Goal: Task Accomplishment & Management: Manage account settings

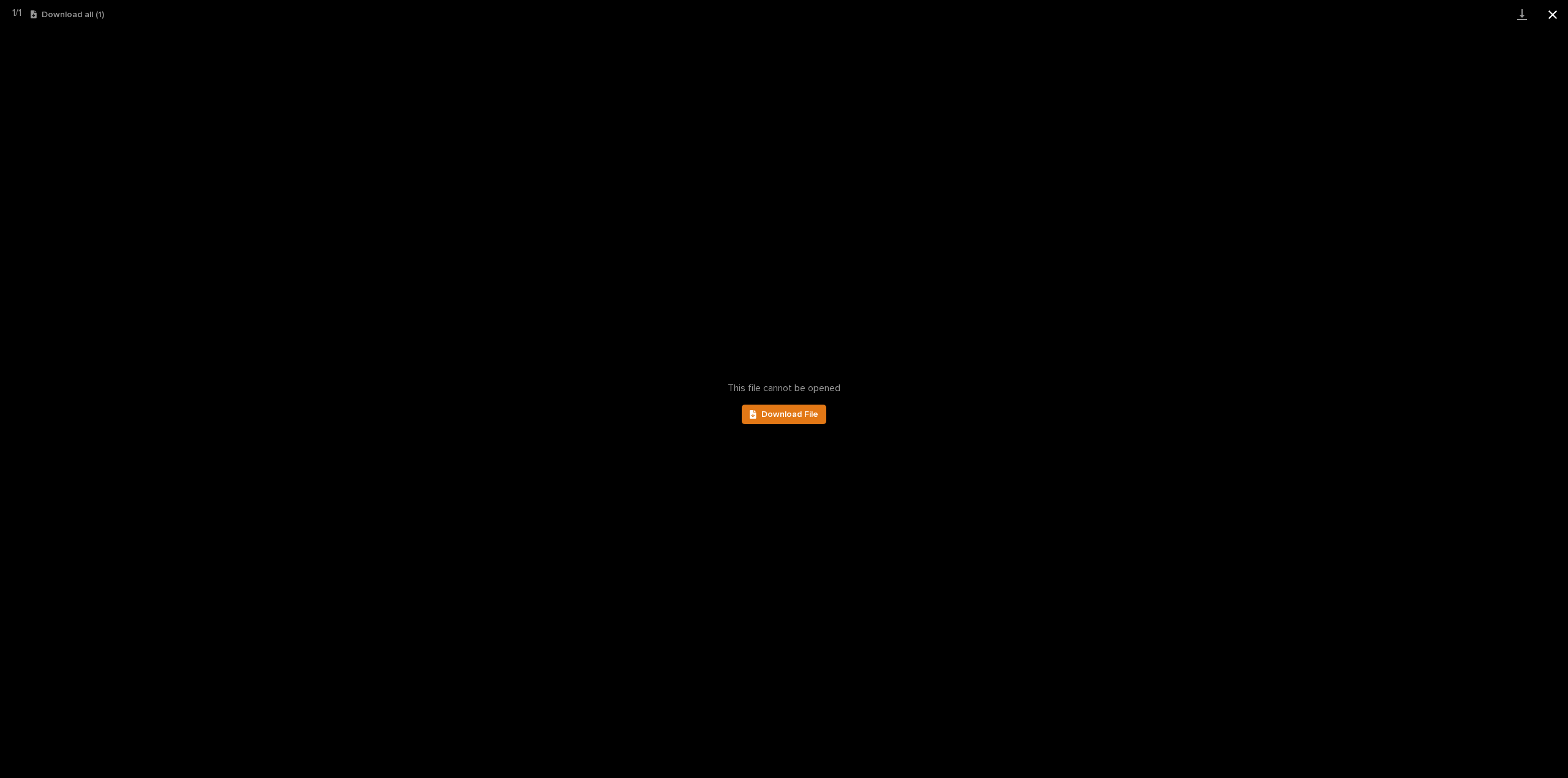
click at [1553, 19] on button "Close gallery" at bounding box center [1552, 14] width 31 height 29
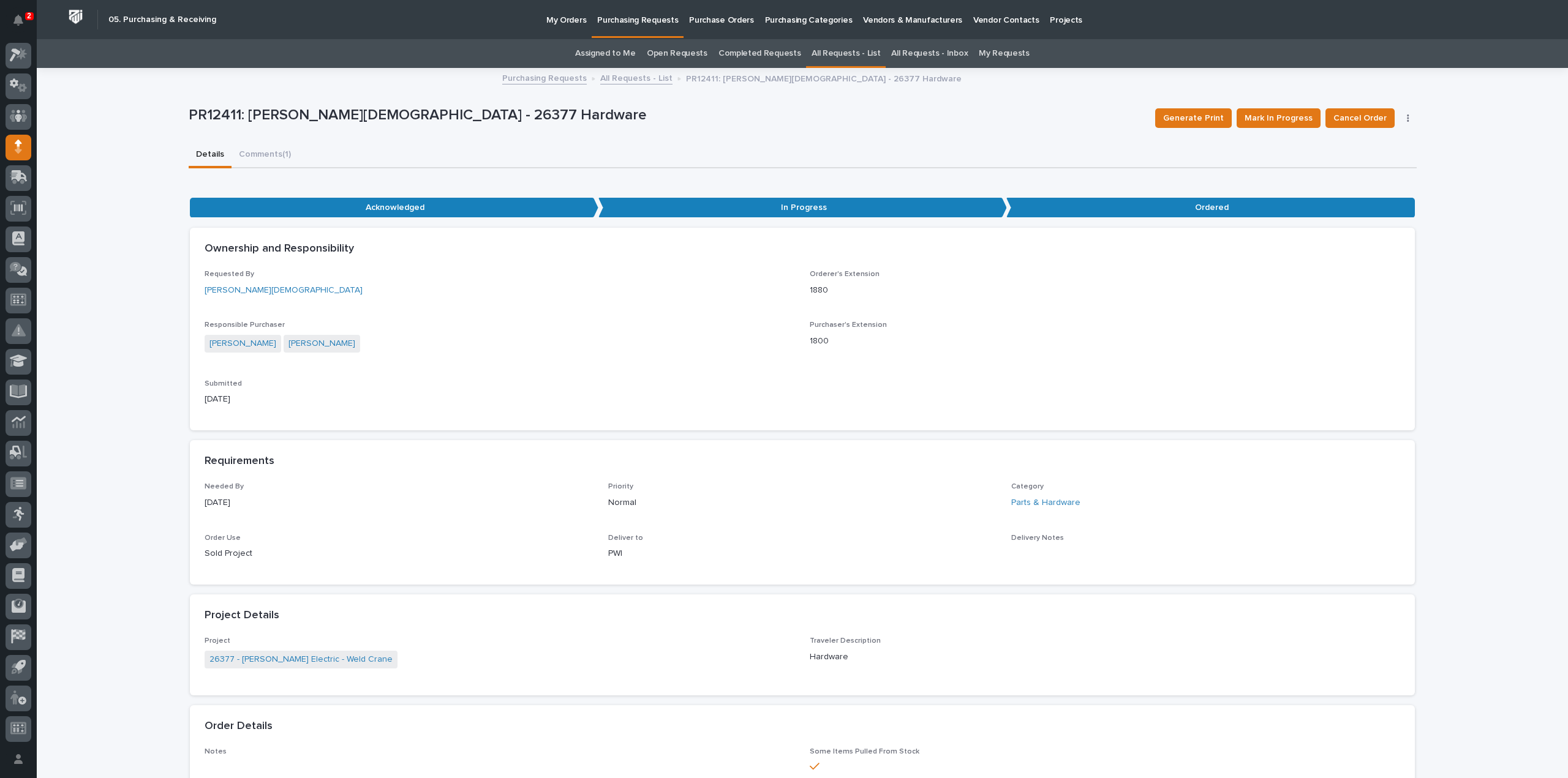
click at [819, 57] on link "All Requests - List" at bounding box center [846, 54] width 69 height 29
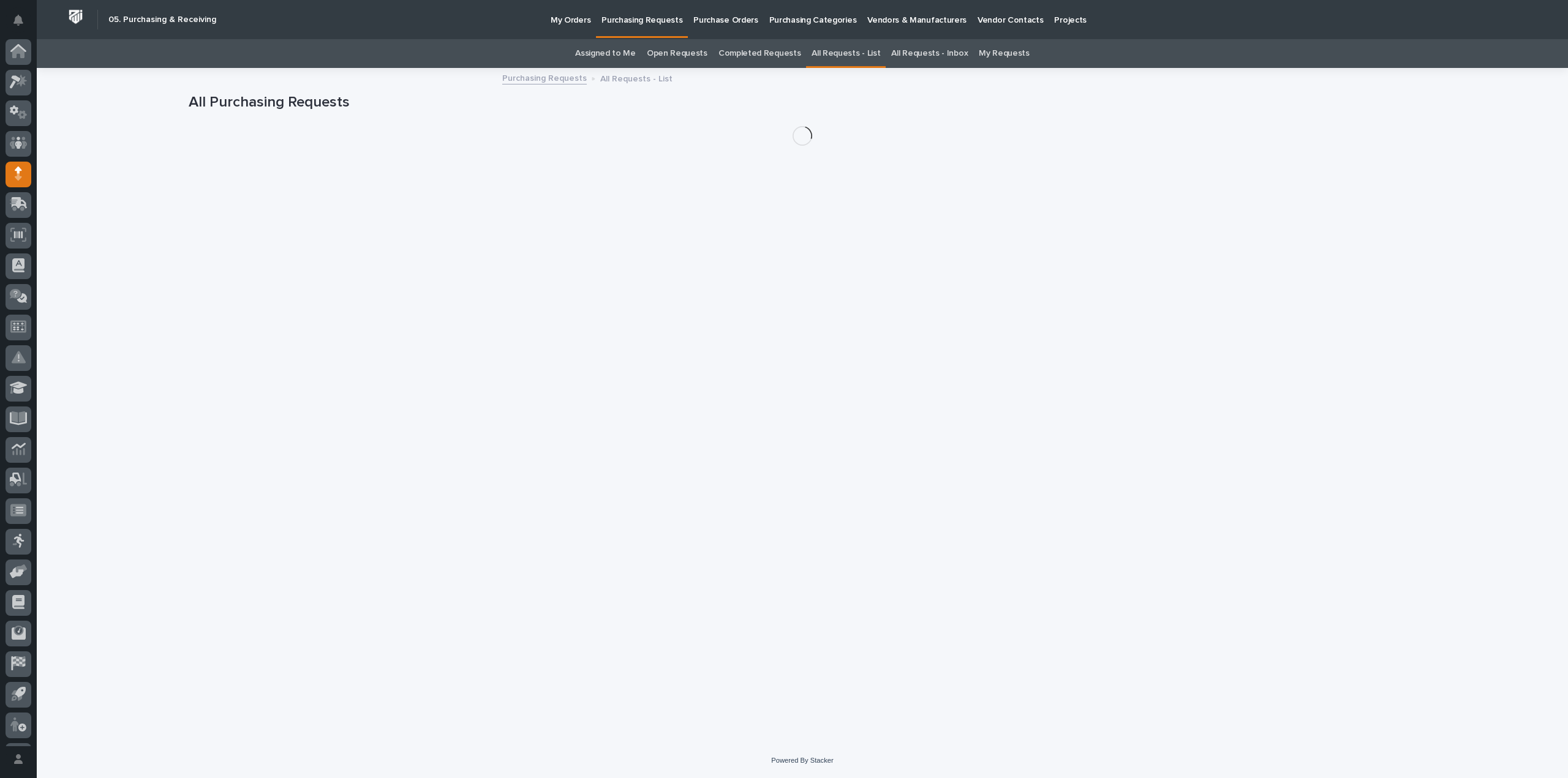
scroll to position [27, 0]
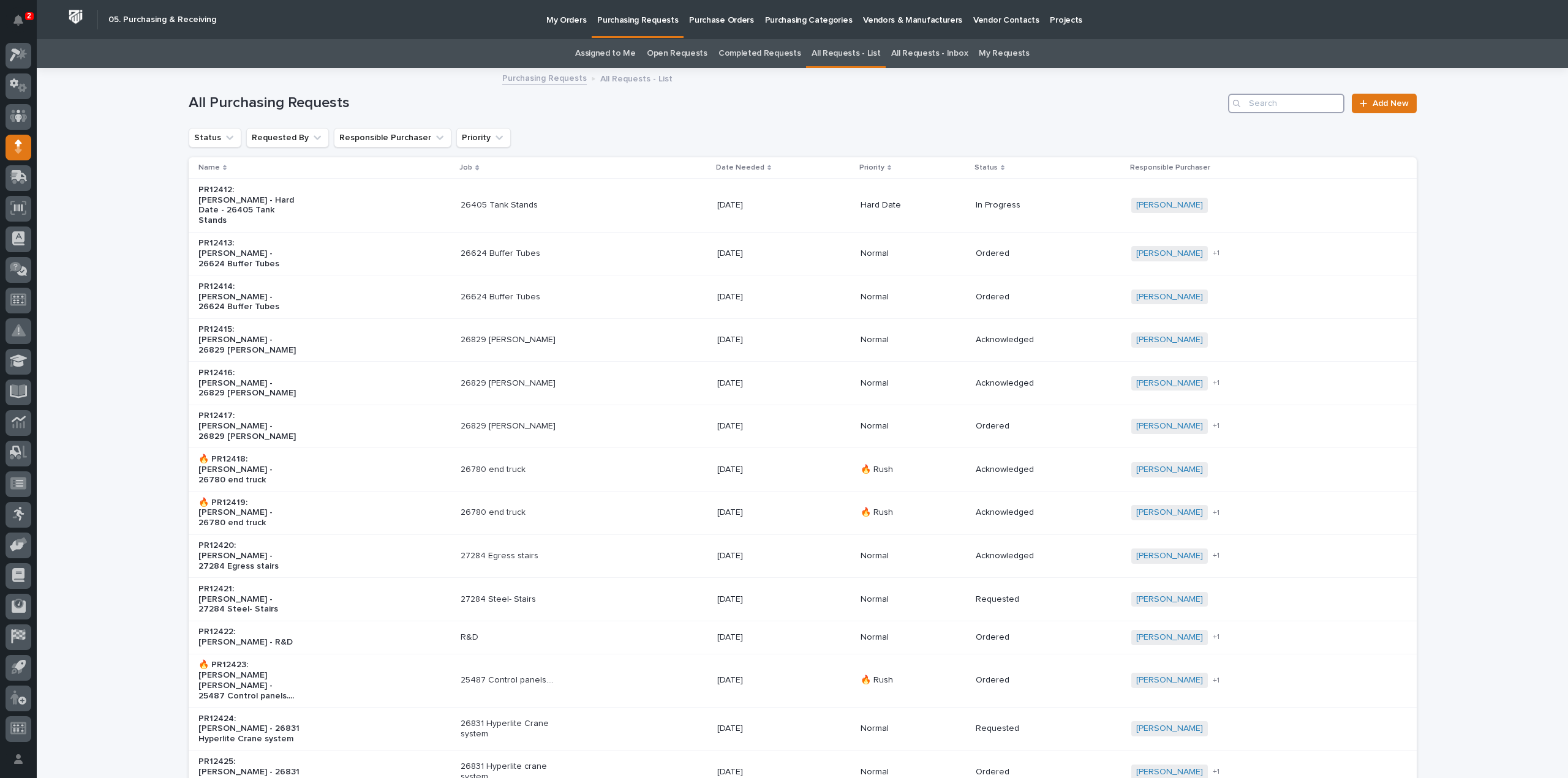
click at [1282, 102] on input "Search" at bounding box center [1286, 104] width 116 height 19
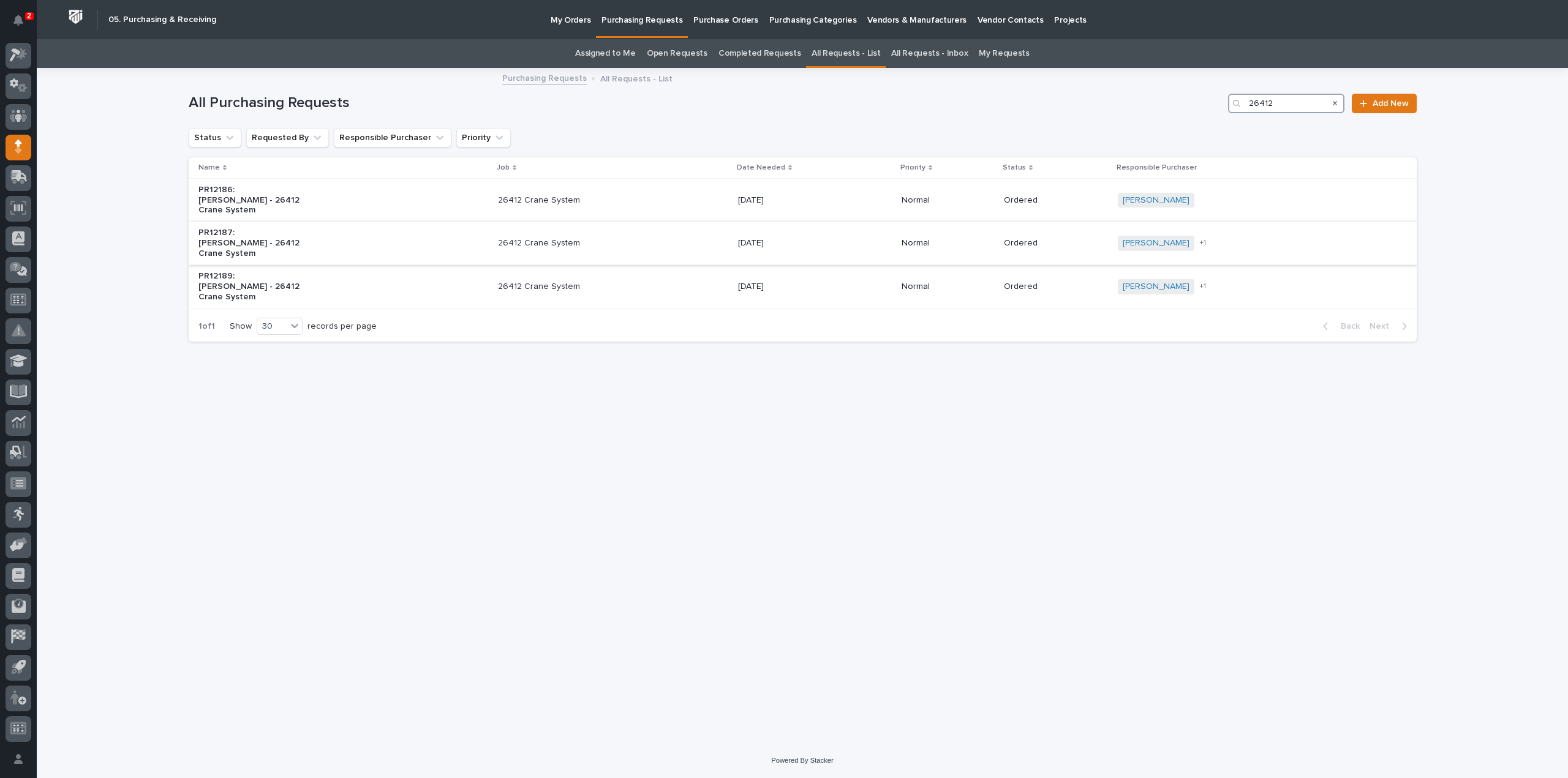
type input "26412"
click at [547, 241] on p "26412 Crane System" at bounding box center [549, 244] width 102 height 10
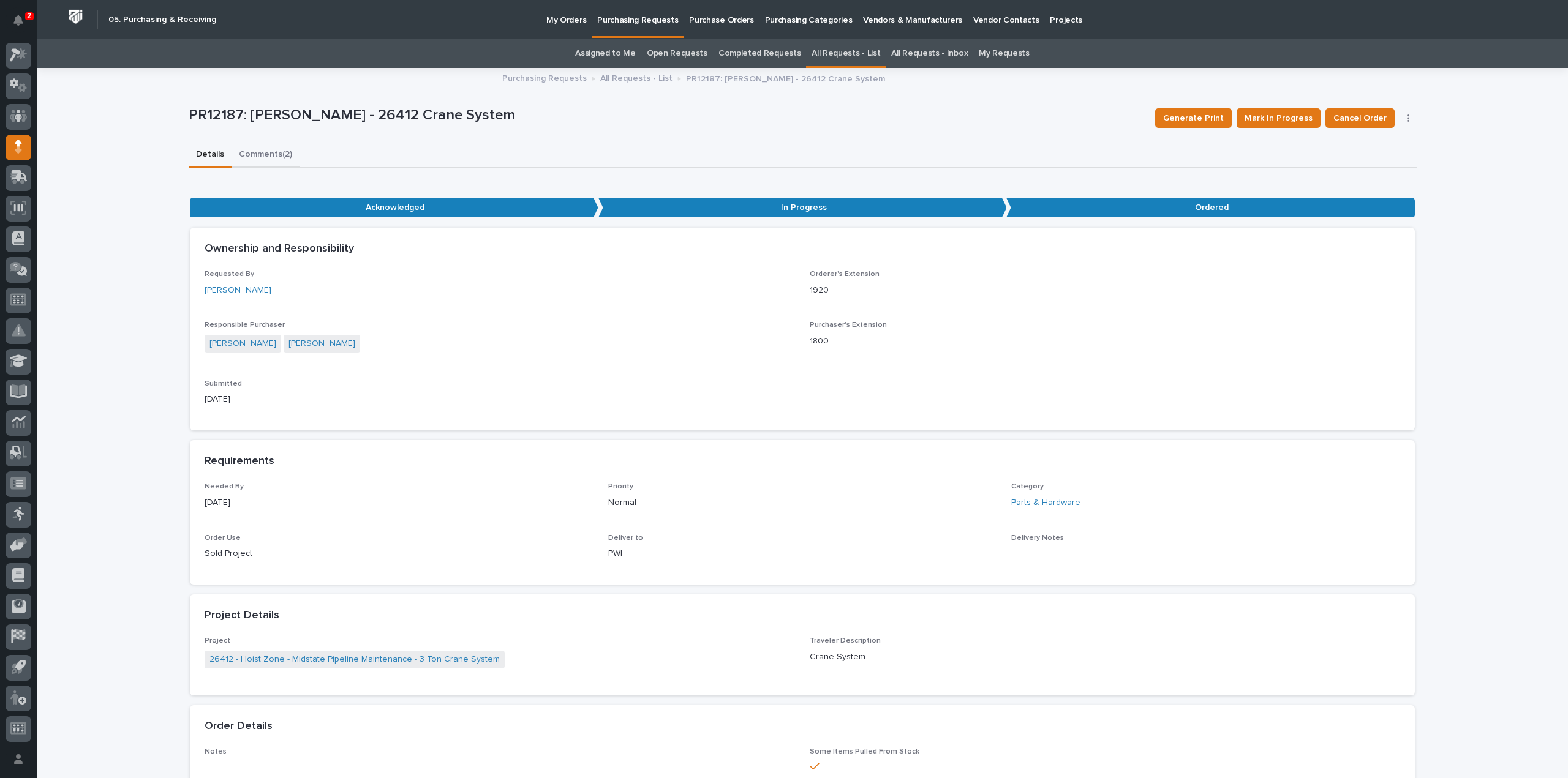
click at [263, 156] on button "Comments (2)" at bounding box center [265, 155] width 68 height 26
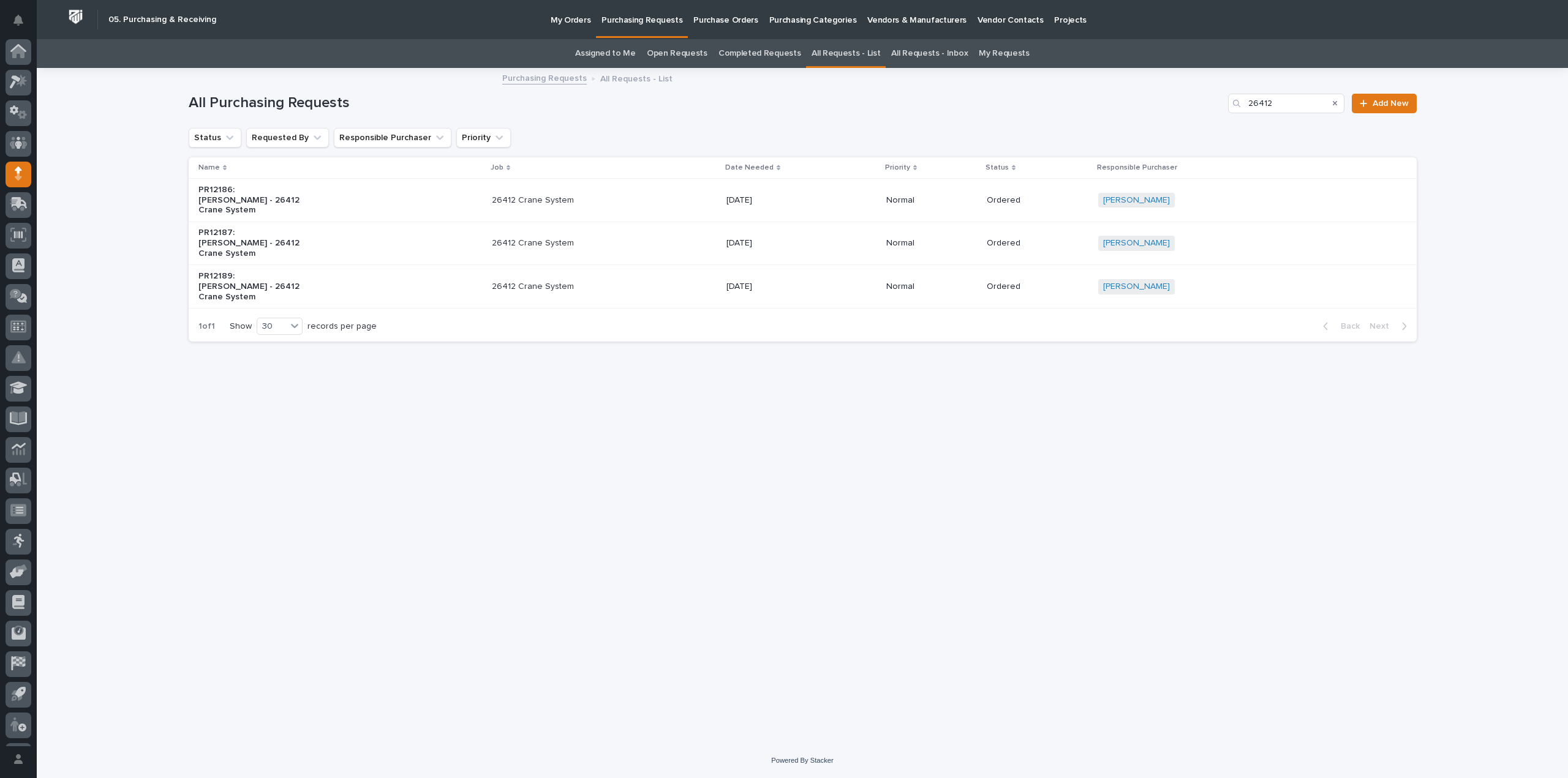
scroll to position [27, 0]
click at [246, 281] on p "PR12189: Ashton Bontrager - 26412 Crane System" at bounding box center [249, 286] width 102 height 31
click at [538, 242] on p "26412 Crane System" at bounding box center [549, 244] width 102 height 10
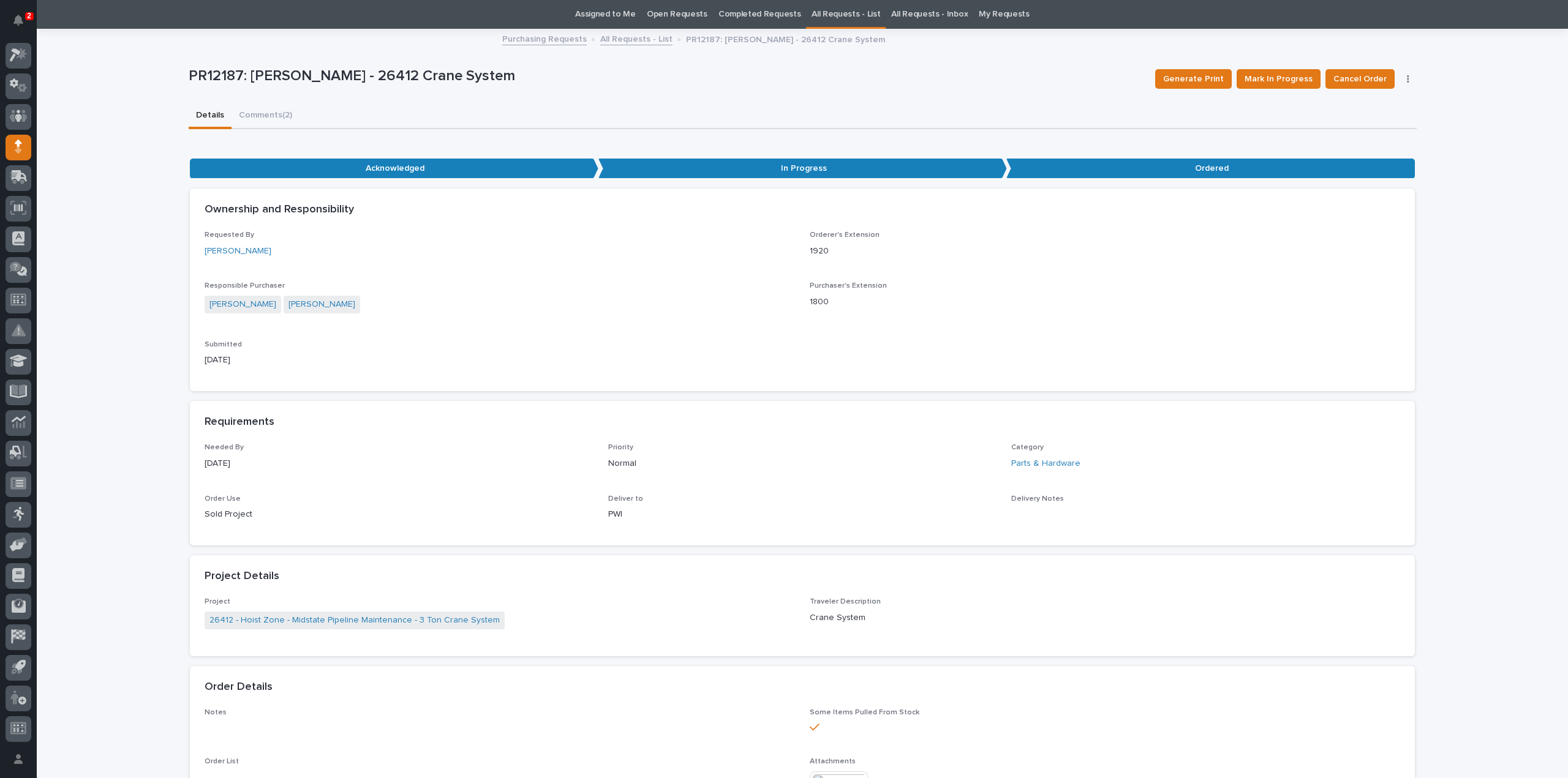
scroll to position [529, 0]
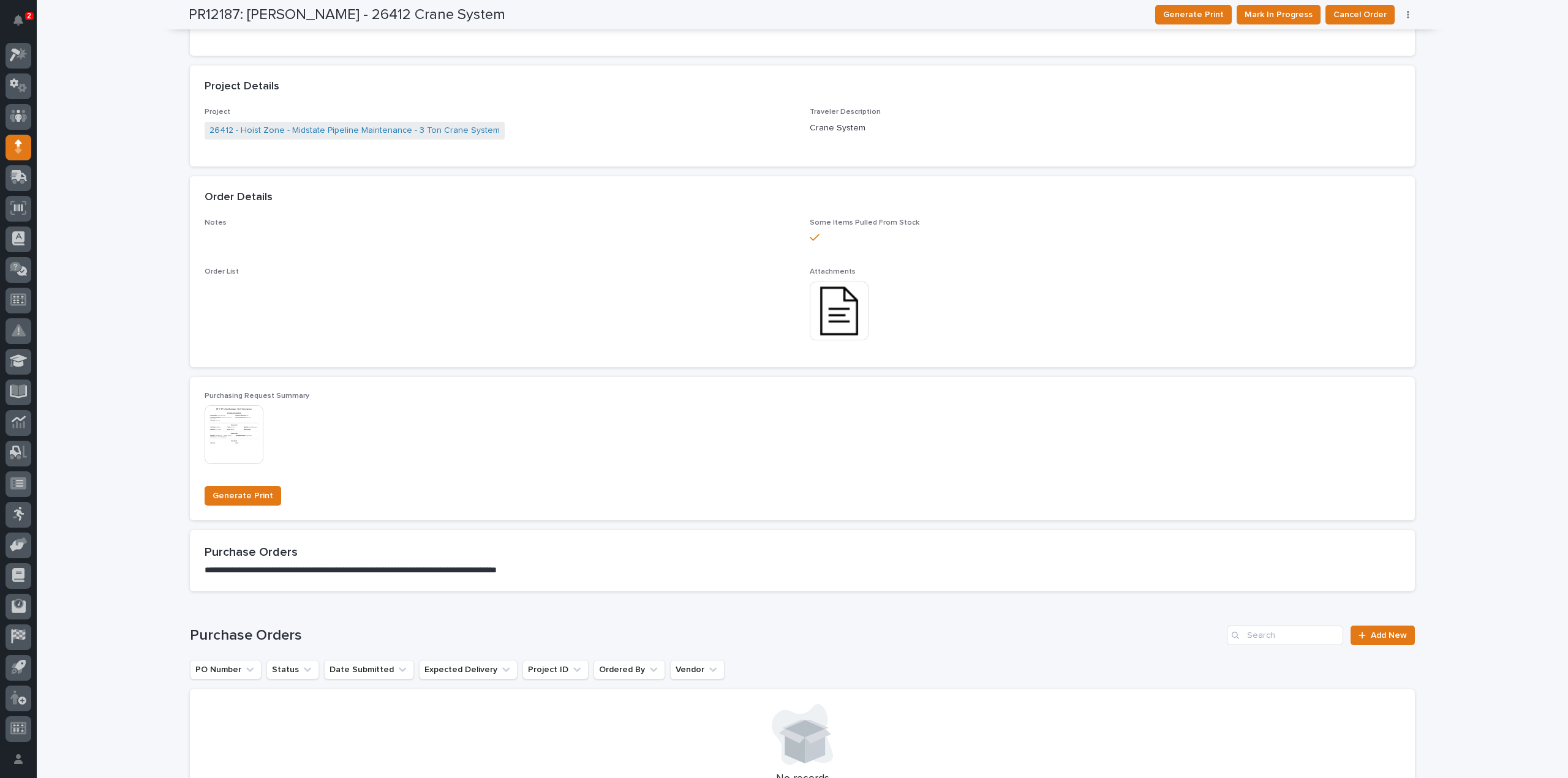
click at [844, 307] on img at bounding box center [839, 311] width 59 height 59
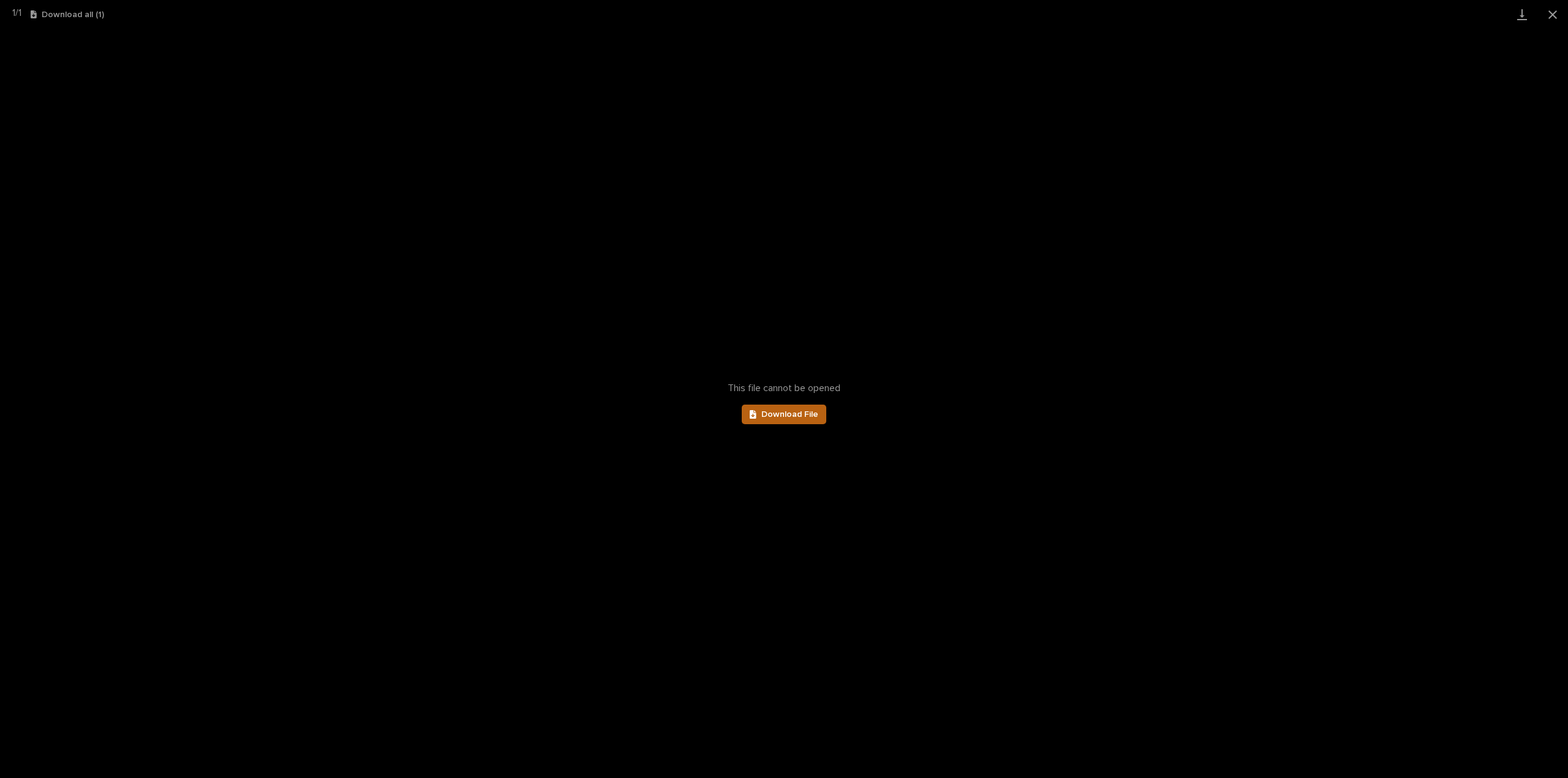
click at [789, 417] on span "Download File" at bounding box center [790, 414] width 57 height 9
click at [804, 420] on link "Download File" at bounding box center [784, 414] width 84 height 19
click at [1556, 13] on button "Close gallery" at bounding box center [1552, 14] width 31 height 29
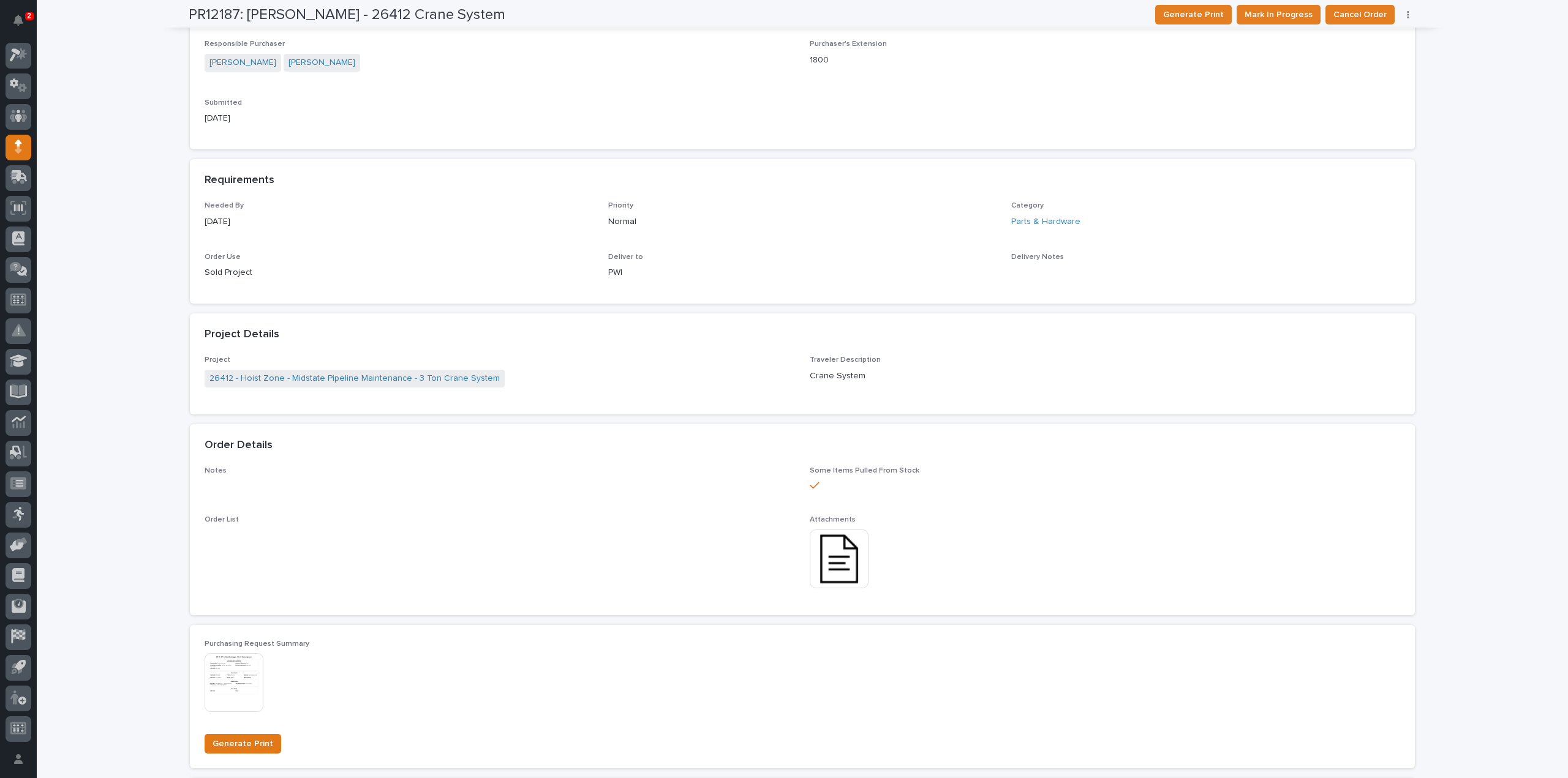
scroll to position [526, 0]
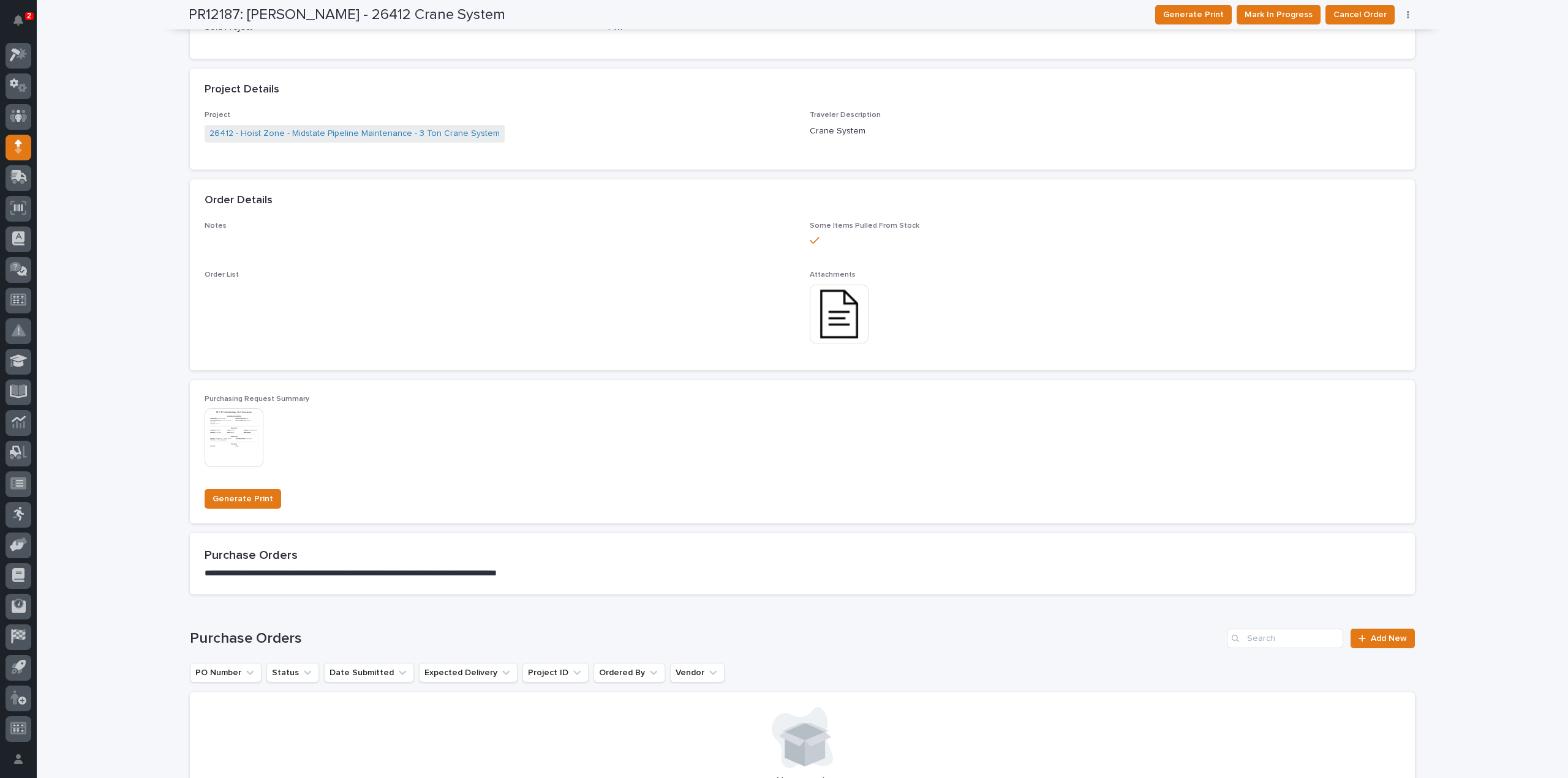
click at [839, 329] on img at bounding box center [839, 314] width 59 height 59
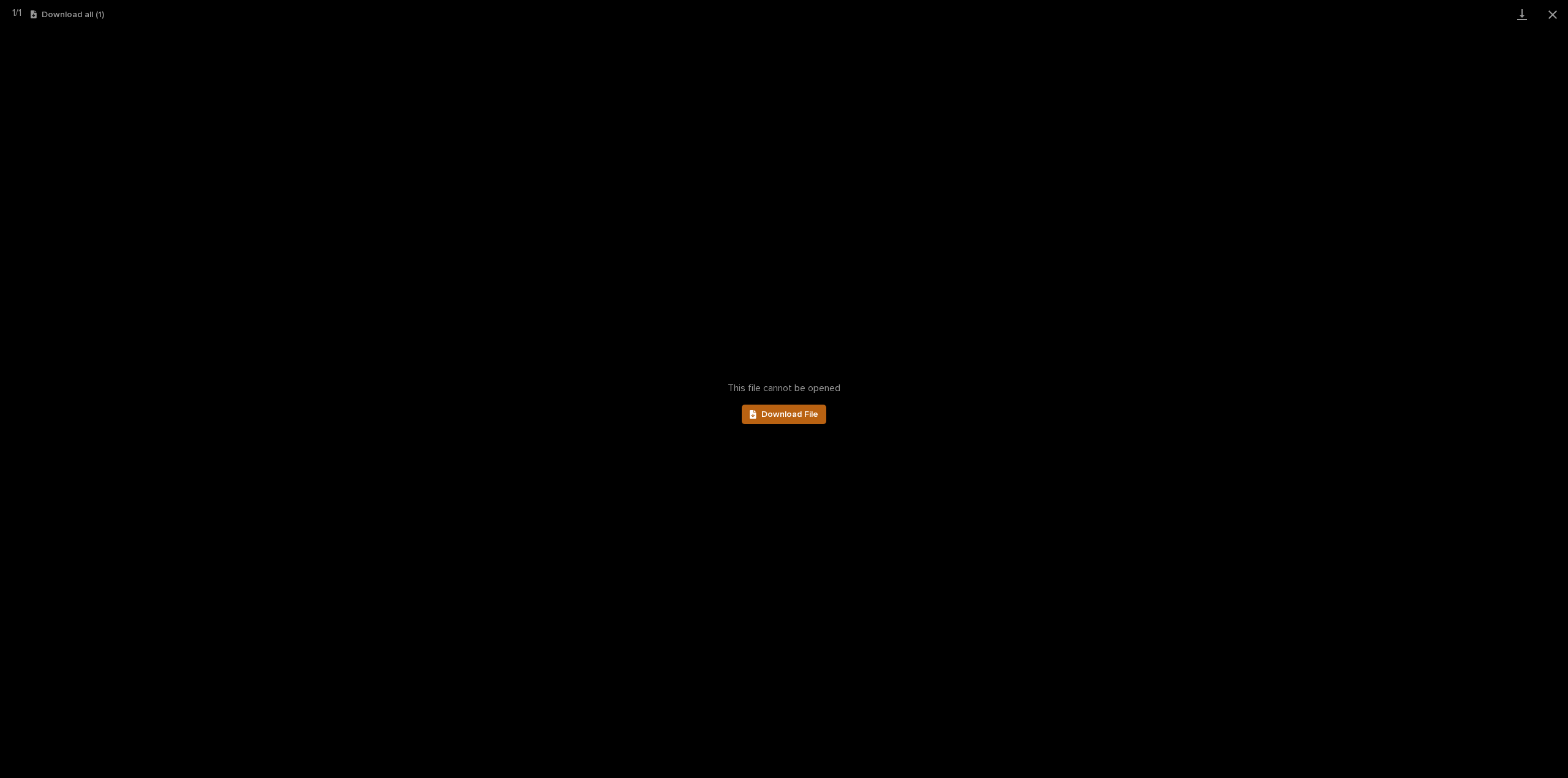
click at [793, 416] on span "Download File" at bounding box center [790, 414] width 57 height 9
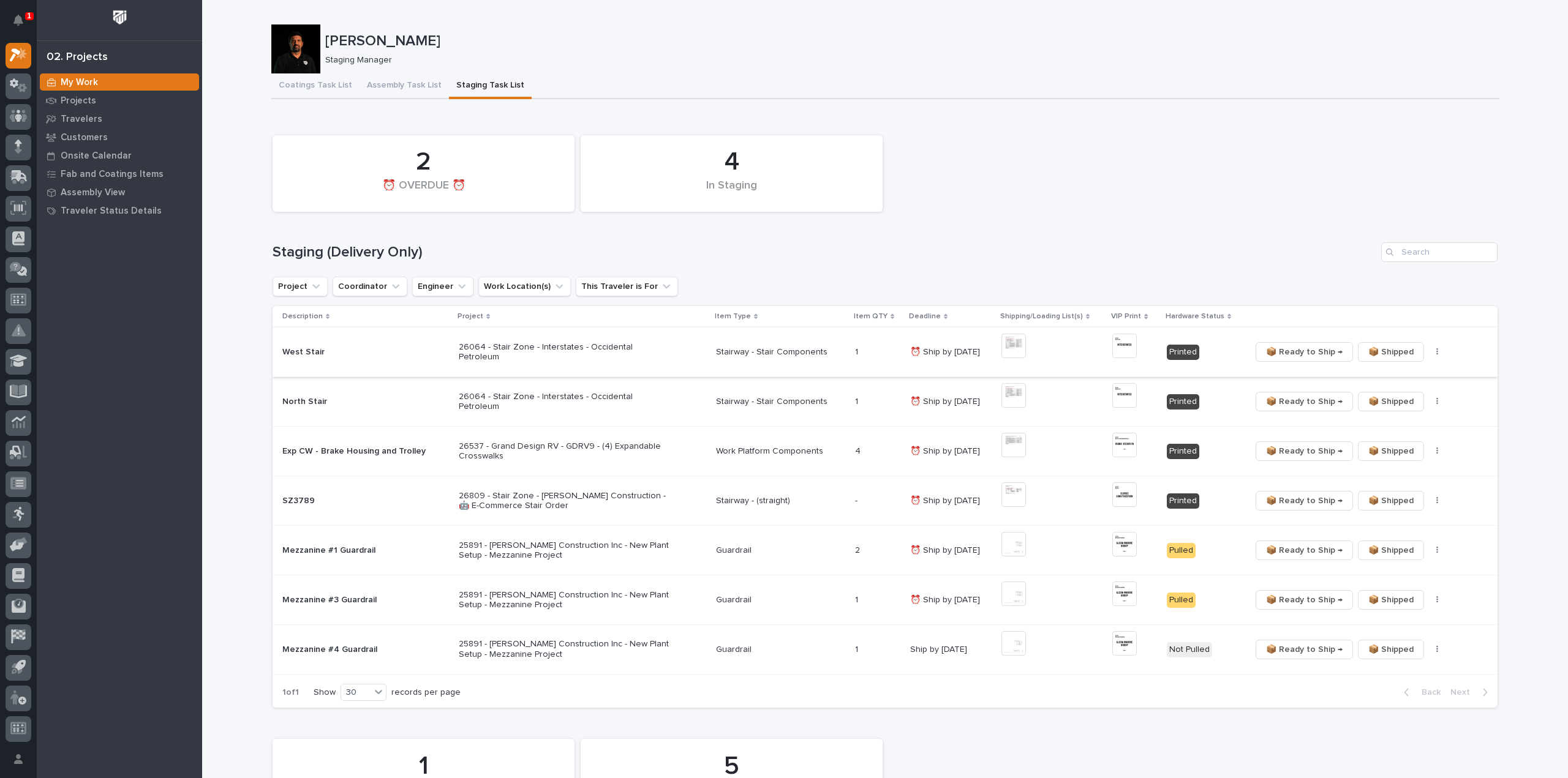
click at [1128, 348] on img at bounding box center [1124, 346] width 25 height 25
click at [1127, 348] on img at bounding box center [1124, 346] width 25 height 25
click at [1124, 352] on img at bounding box center [1124, 346] width 25 height 25
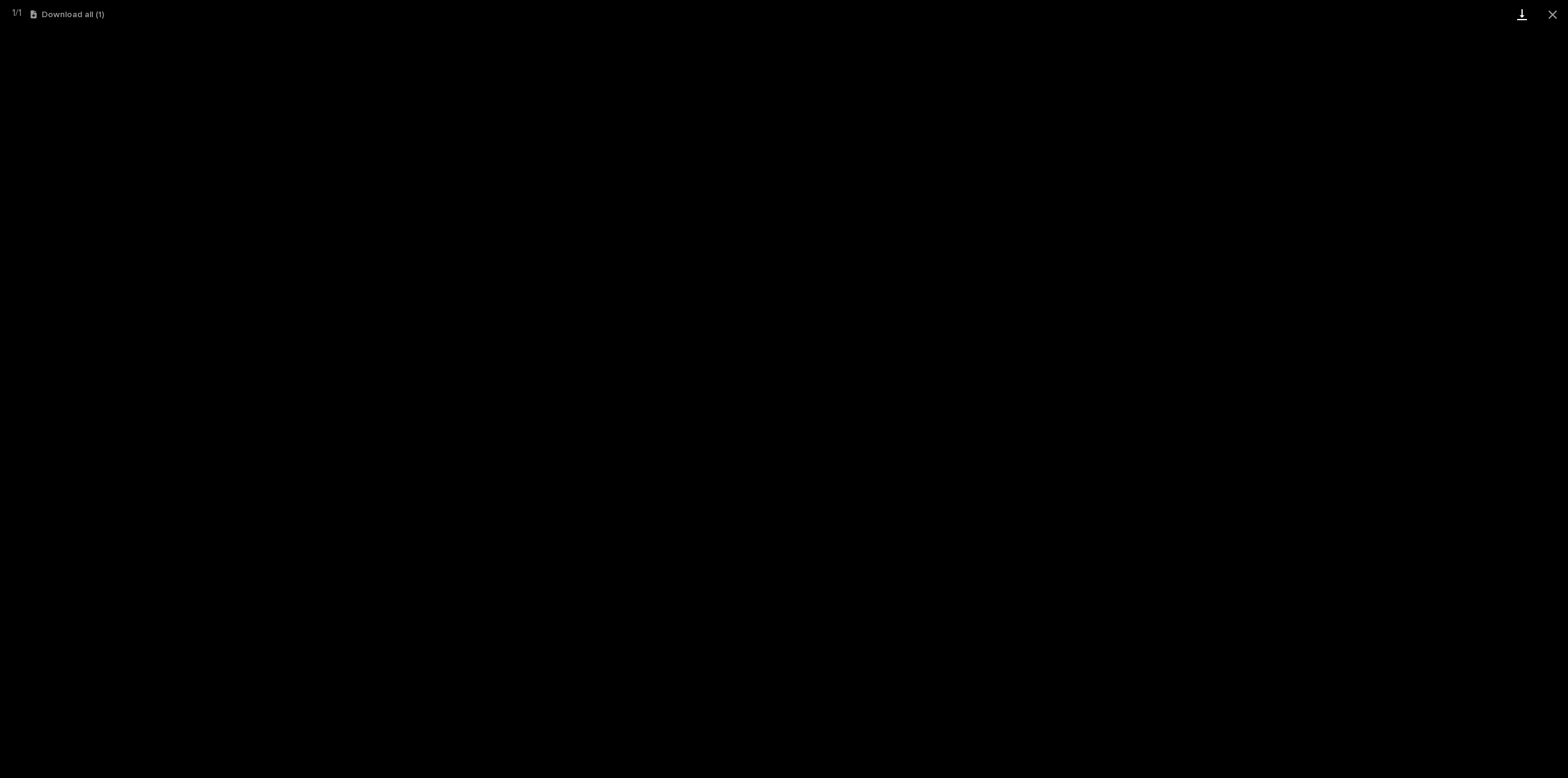
click at [1549, 16] on button "Close gallery" at bounding box center [1552, 14] width 31 height 29
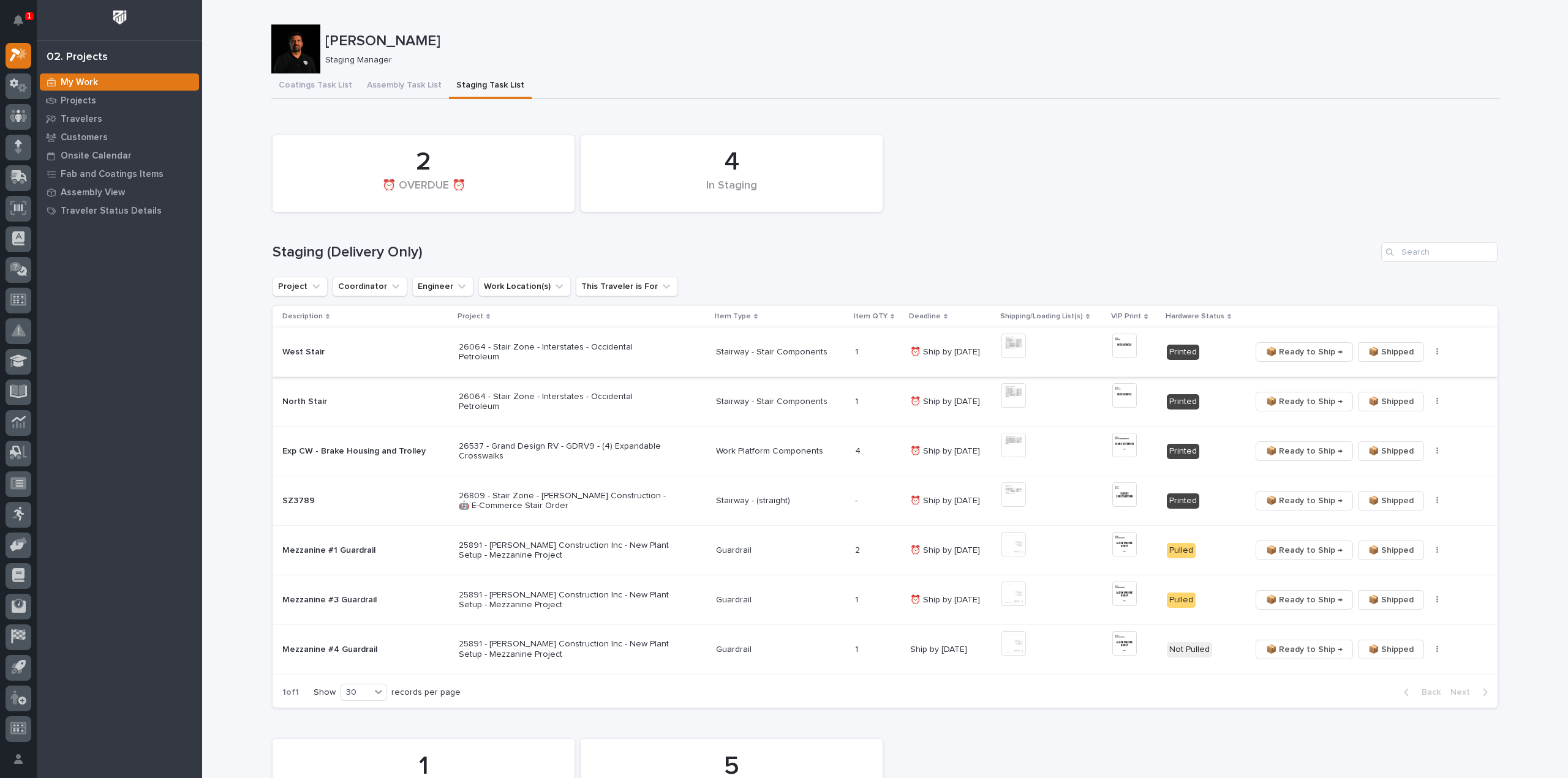
click at [1429, 350] on button "button" at bounding box center [1438, 352] width 17 height 9
click at [1387, 399] on span "🔩 Hardware" at bounding box center [1387, 396] width 51 height 15
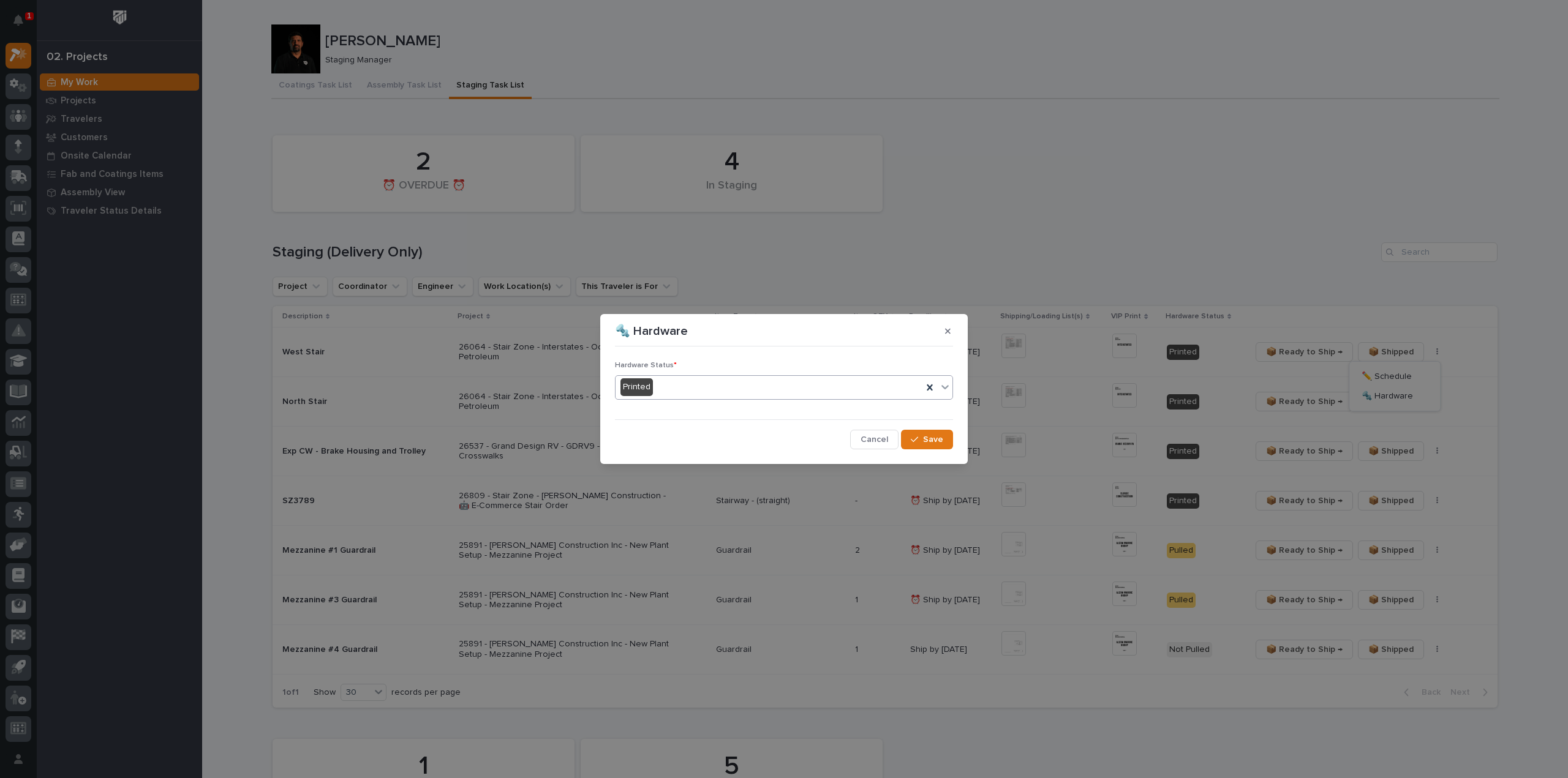
click at [678, 387] on div "Printed" at bounding box center [769, 387] width 307 height 20
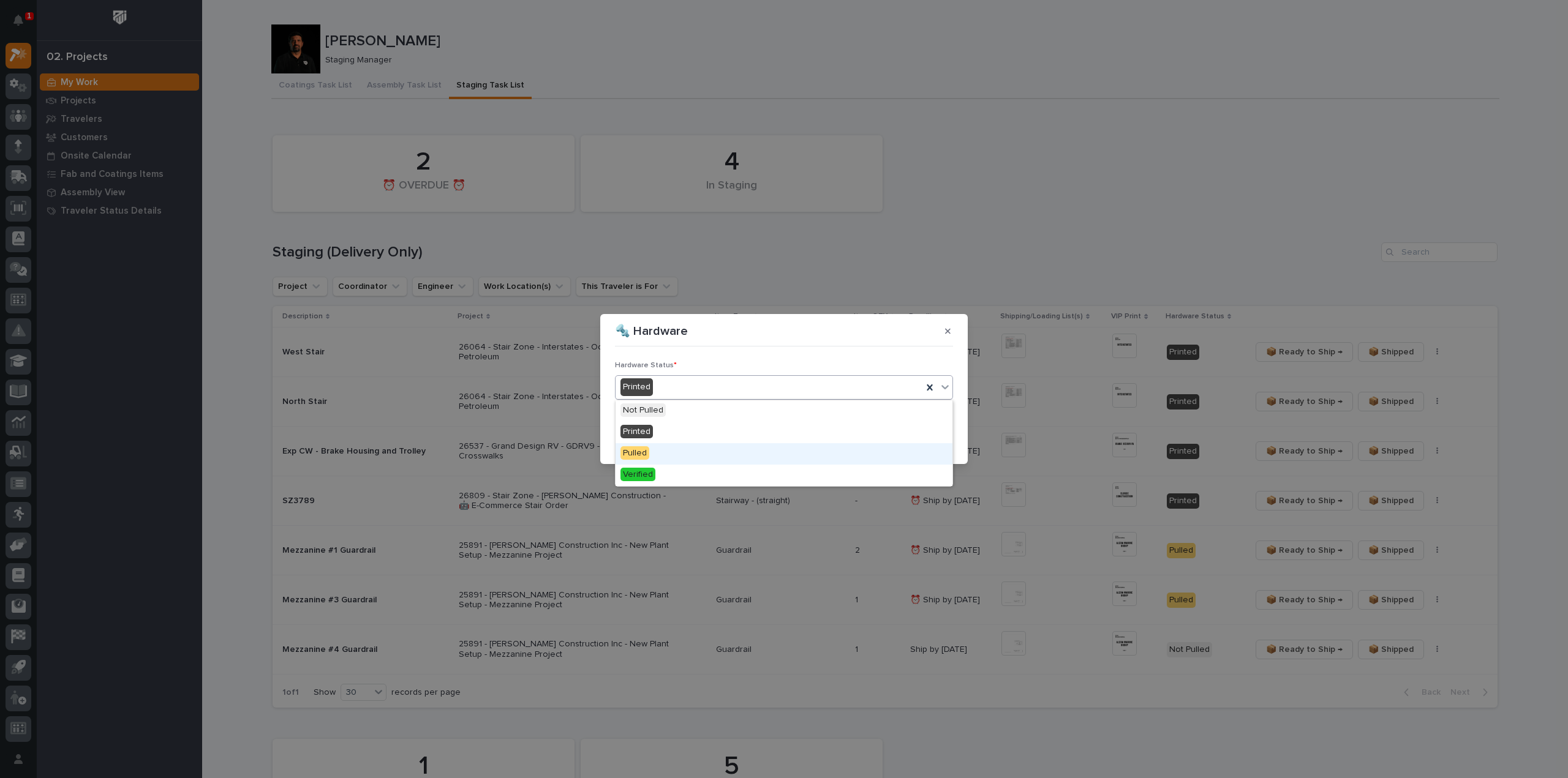
click at [687, 452] on div "Pulled" at bounding box center [784, 454] width 337 height 22
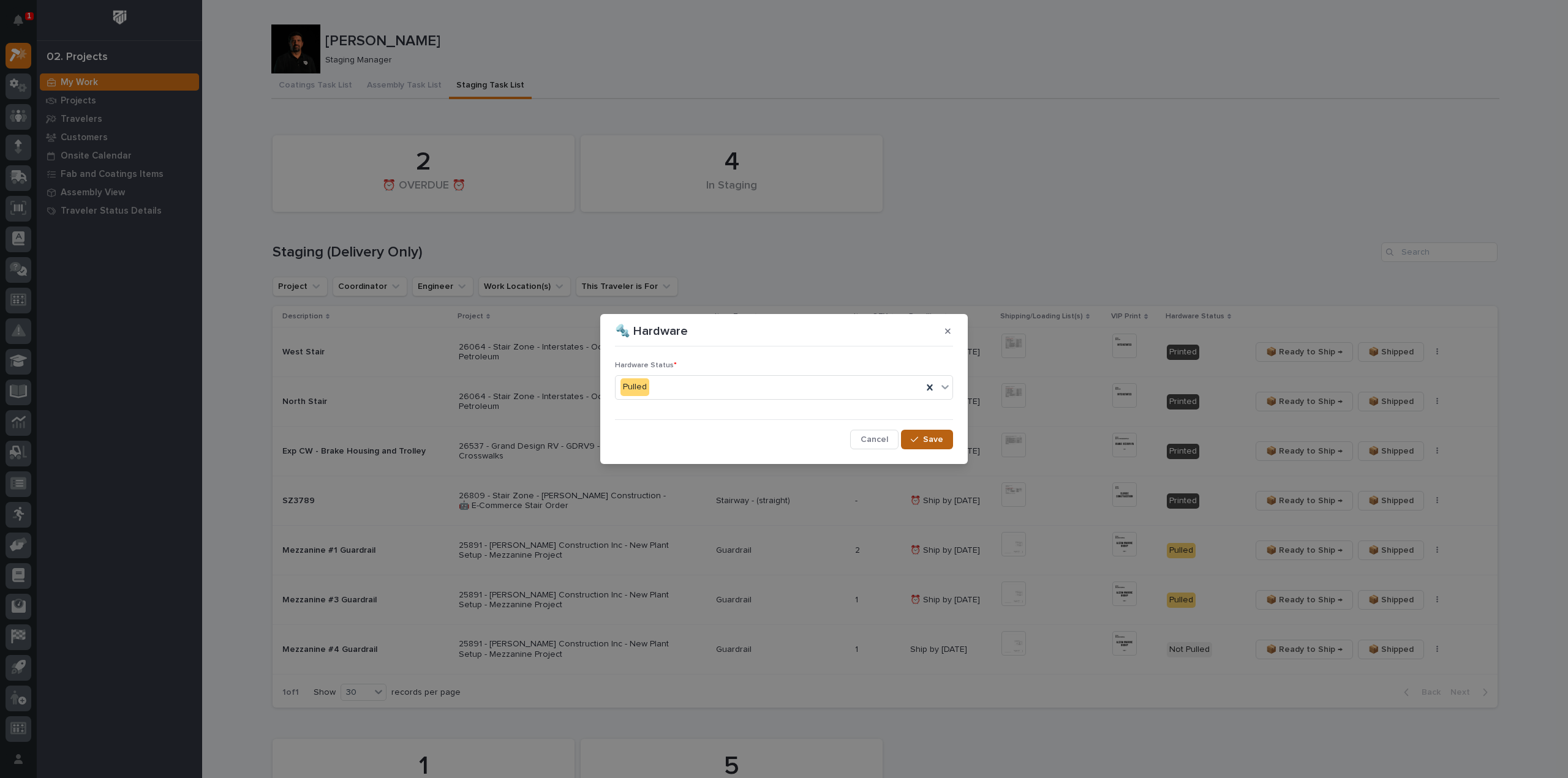
click at [945, 446] on button "Save" at bounding box center [927, 440] width 52 height 19
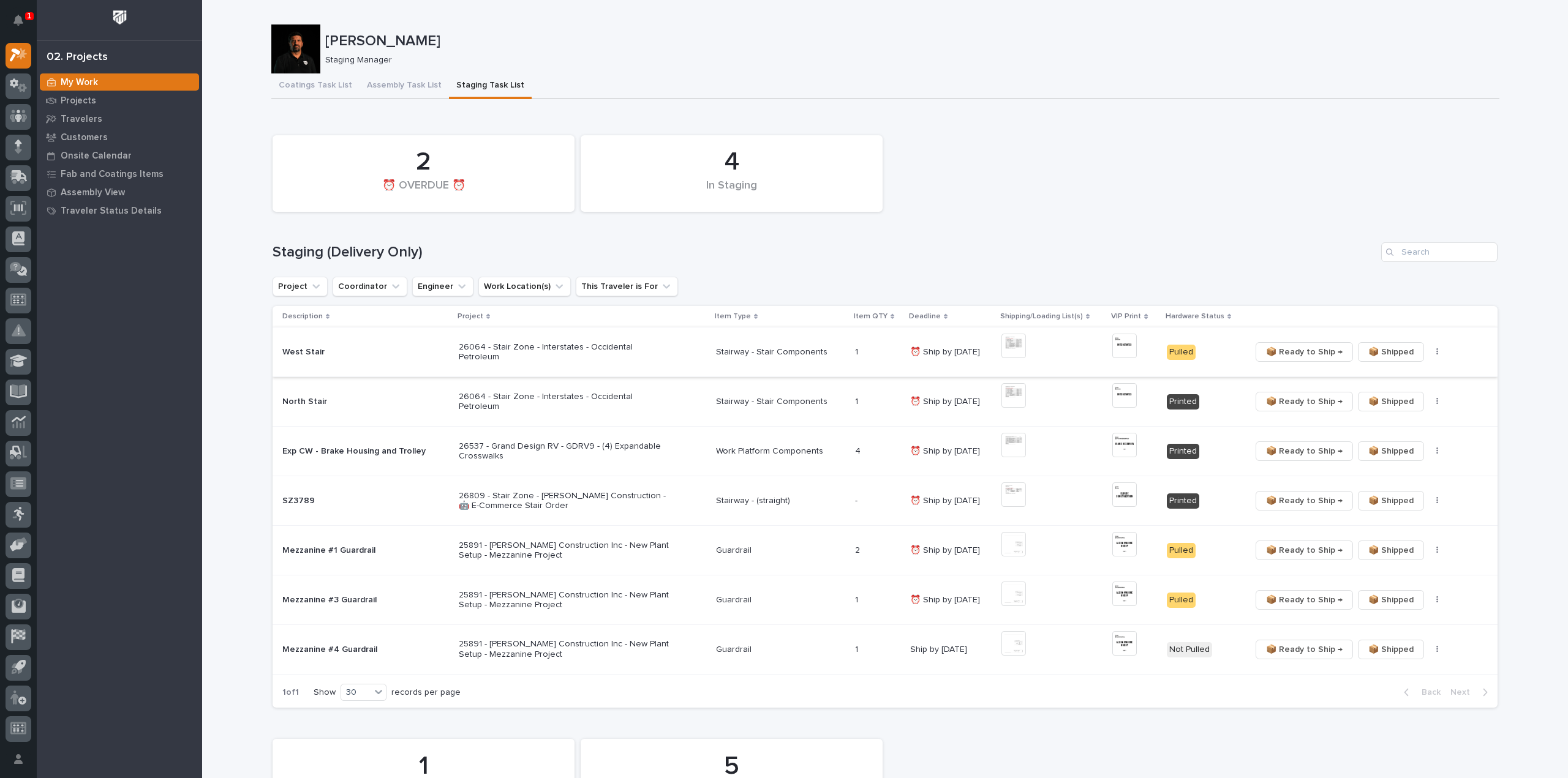
click at [1288, 355] on span "📦 Ready to Ship →" at bounding box center [1304, 352] width 77 height 15
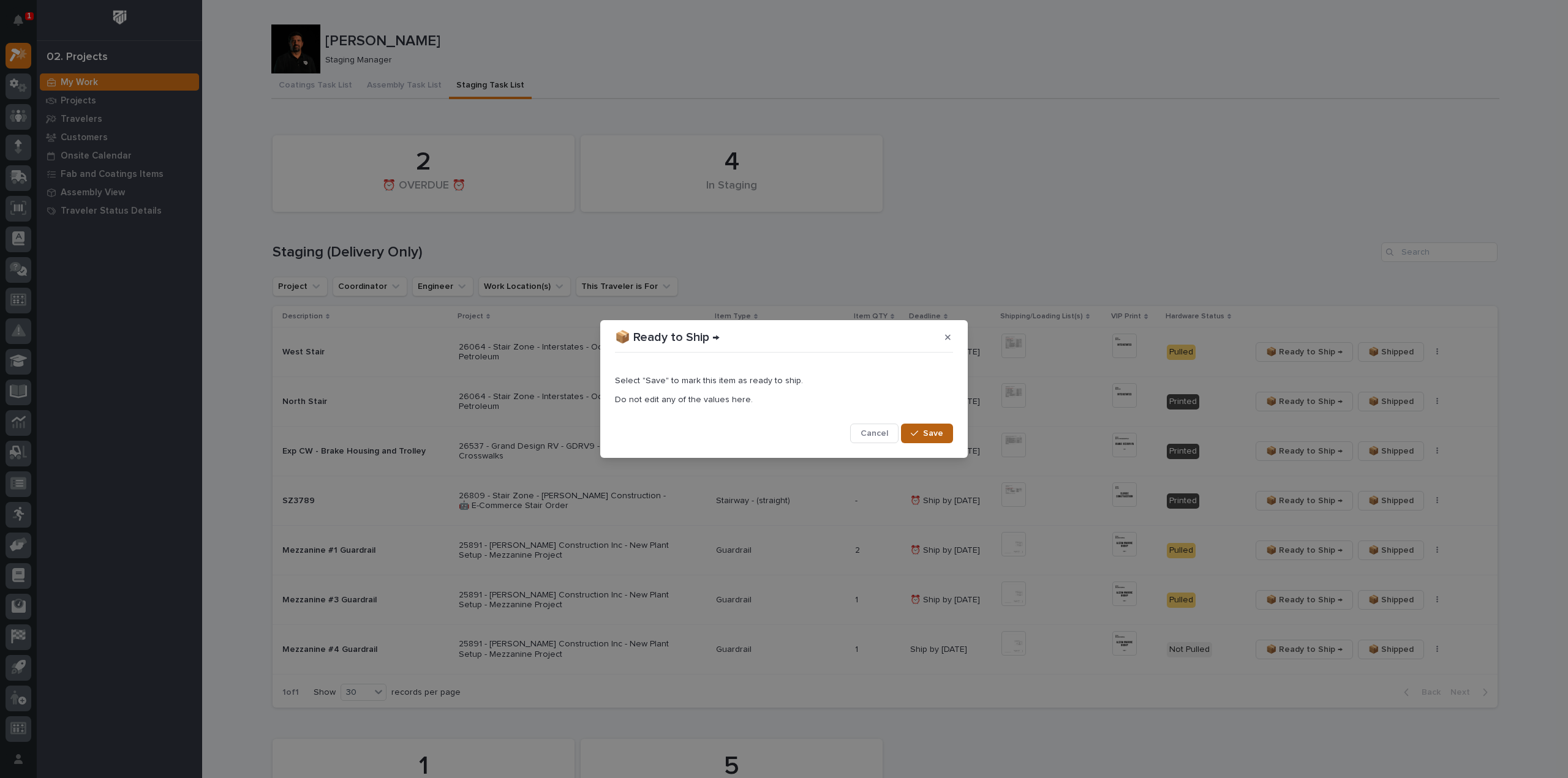
click at [942, 437] on span "Save" at bounding box center [933, 433] width 20 height 11
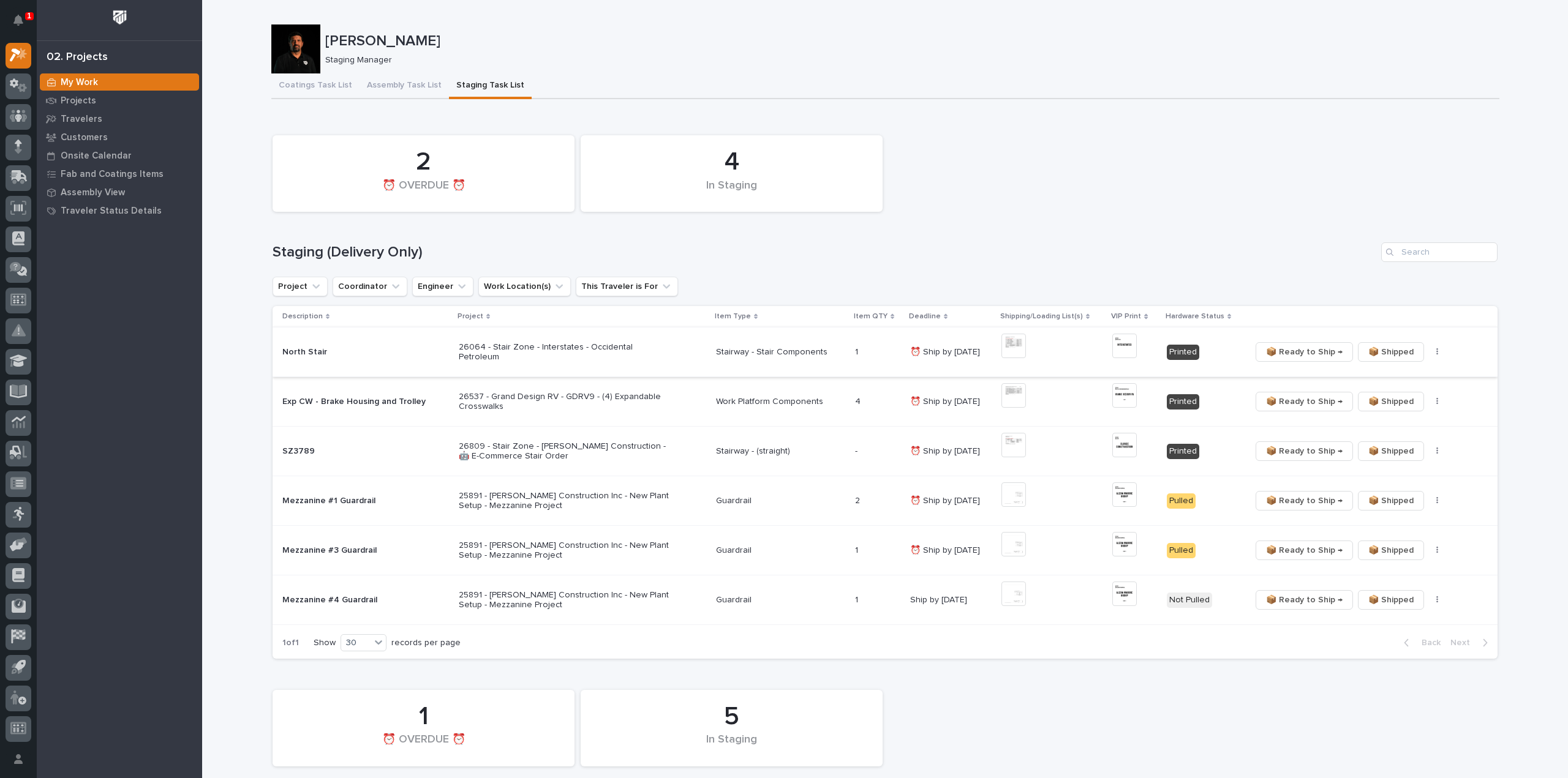
click at [1116, 350] on img at bounding box center [1124, 346] width 25 height 25
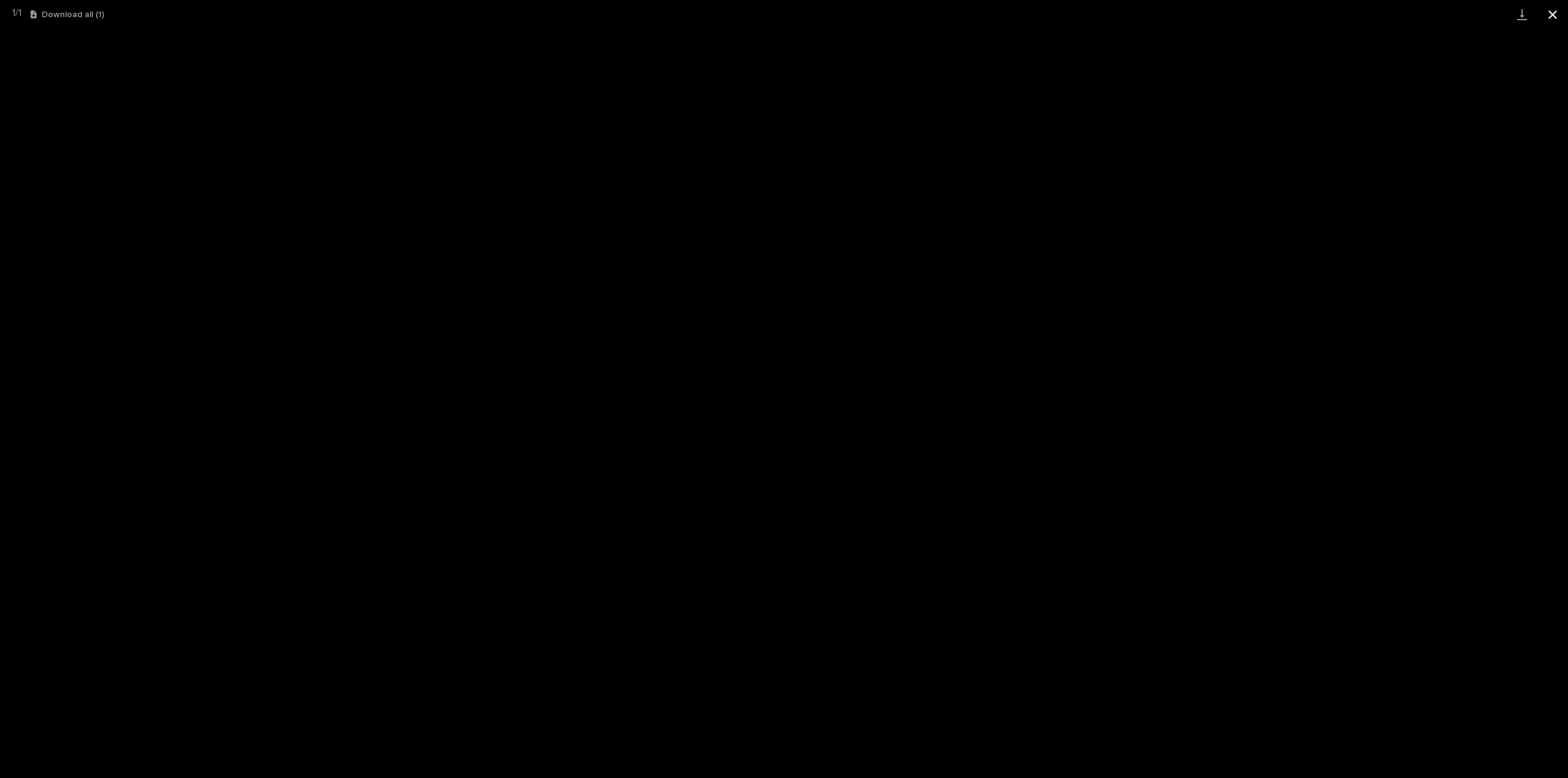
click at [1549, 12] on button "Close gallery" at bounding box center [1552, 14] width 31 height 29
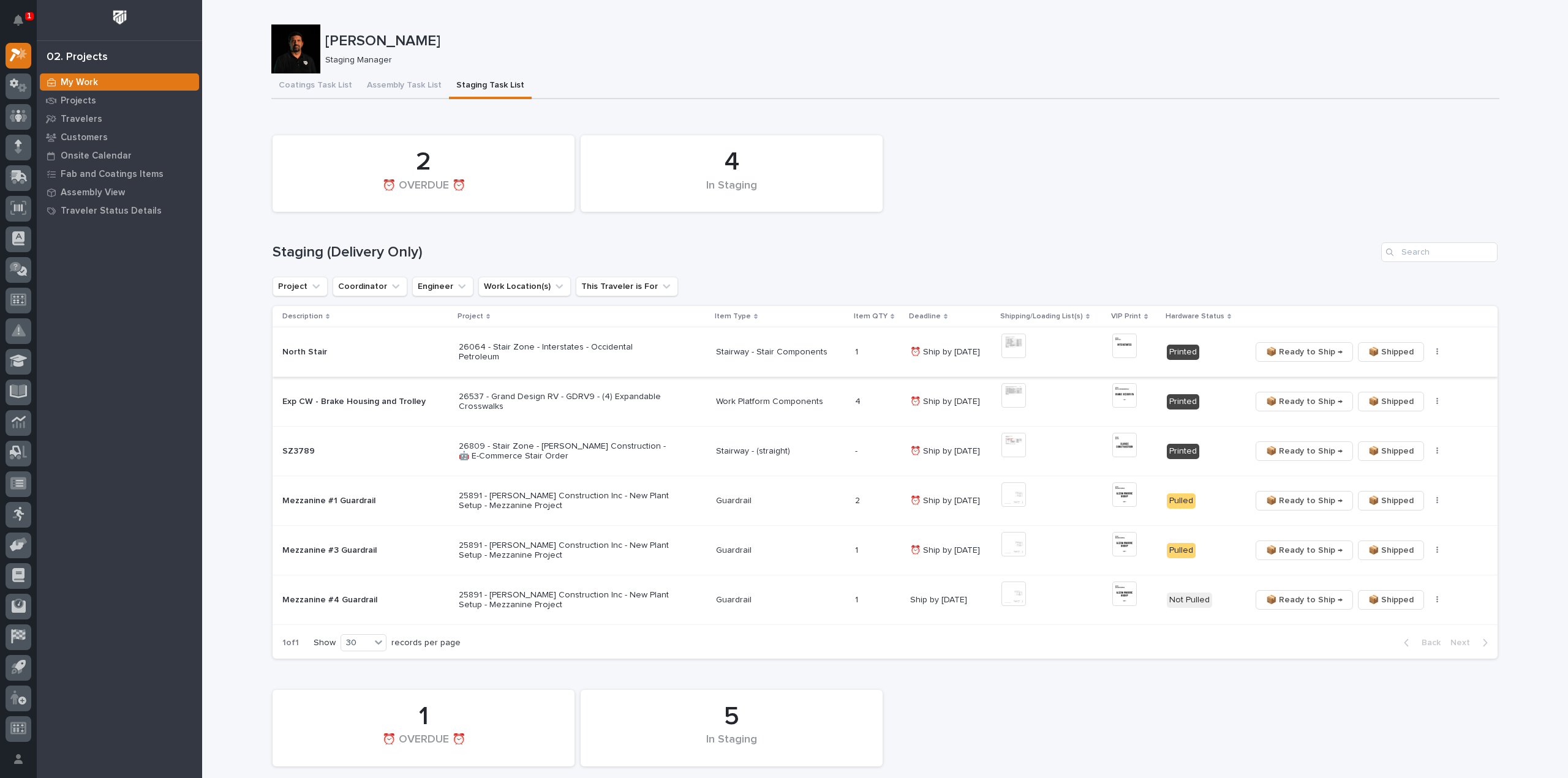
click at [1436, 352] on icon "button" at bounding box center [1437, 352] width 2 height 9
click at [1391, 399] on span "🔩 Hardware" at bounding box center [1387, 396] width 51 height 15
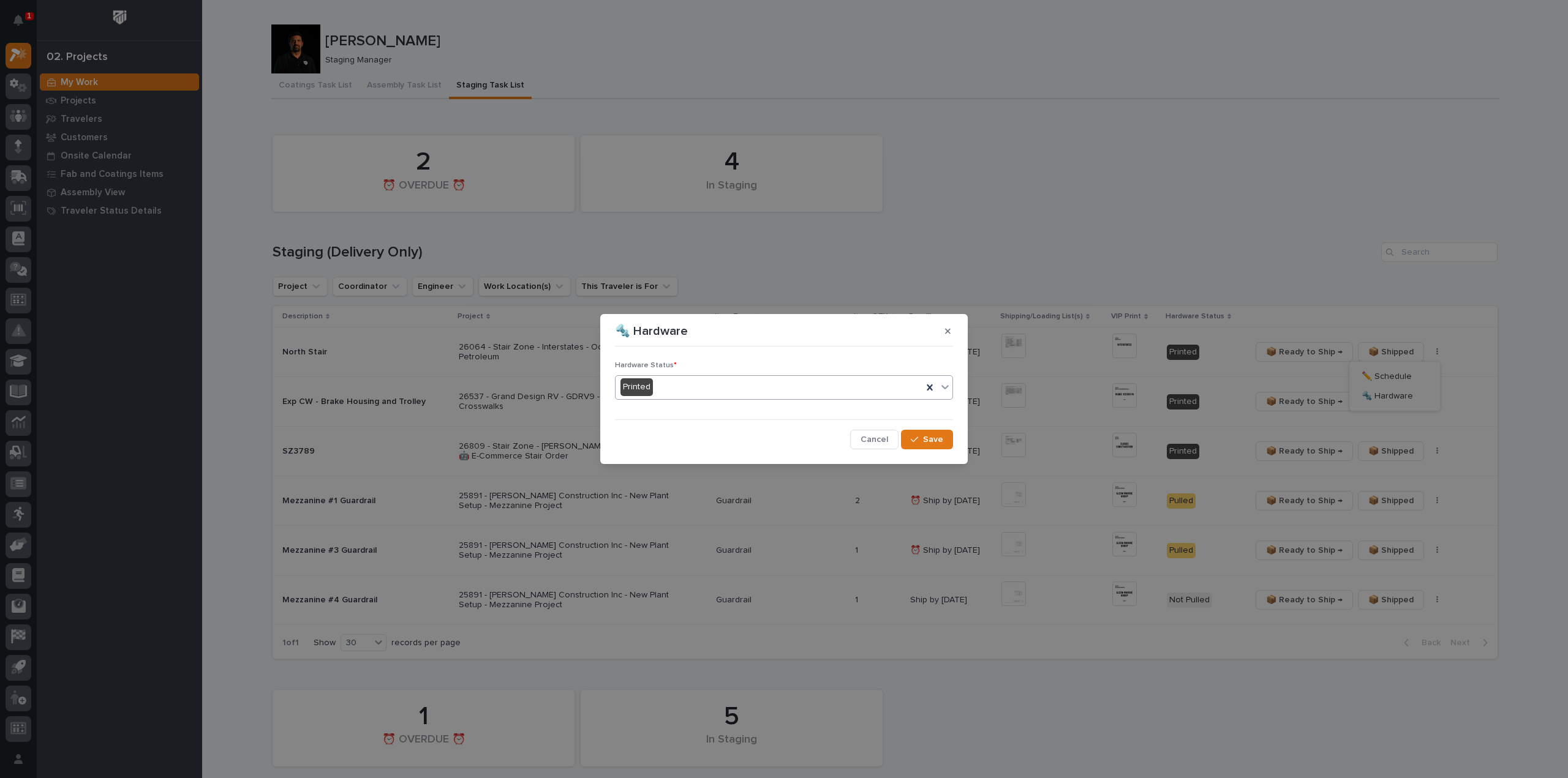
click at [681, 388] on div "Printed" at bounding box center [769, 387] width 307 height 20
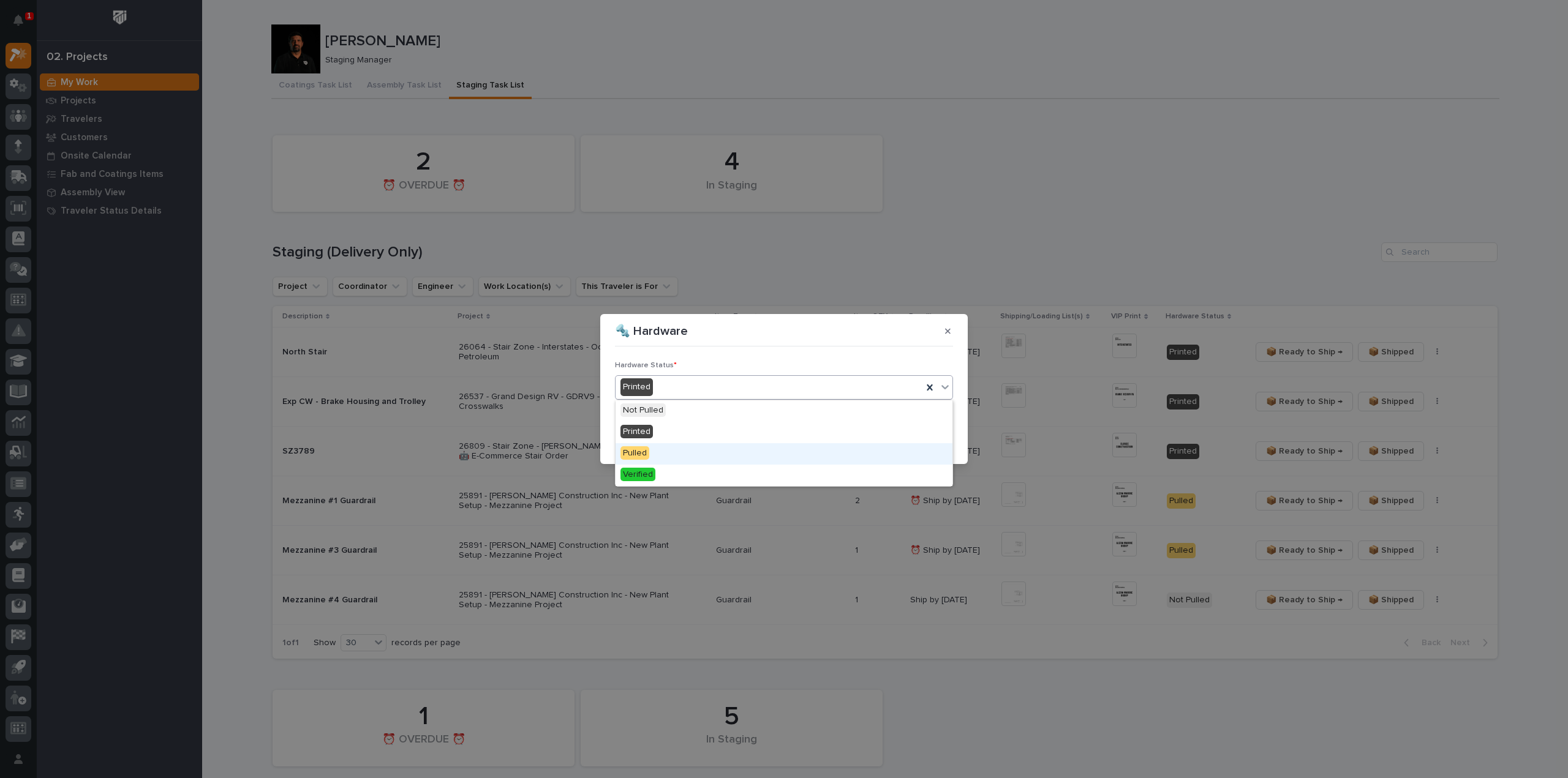
drag, startPoint x: 673, startPoint y: 418, endPoint x: 671, endPoint y: 447, distance: 29.1
click at [666, 450] on div "Pulled" at bounding box center [784, 454] width 337 height 22
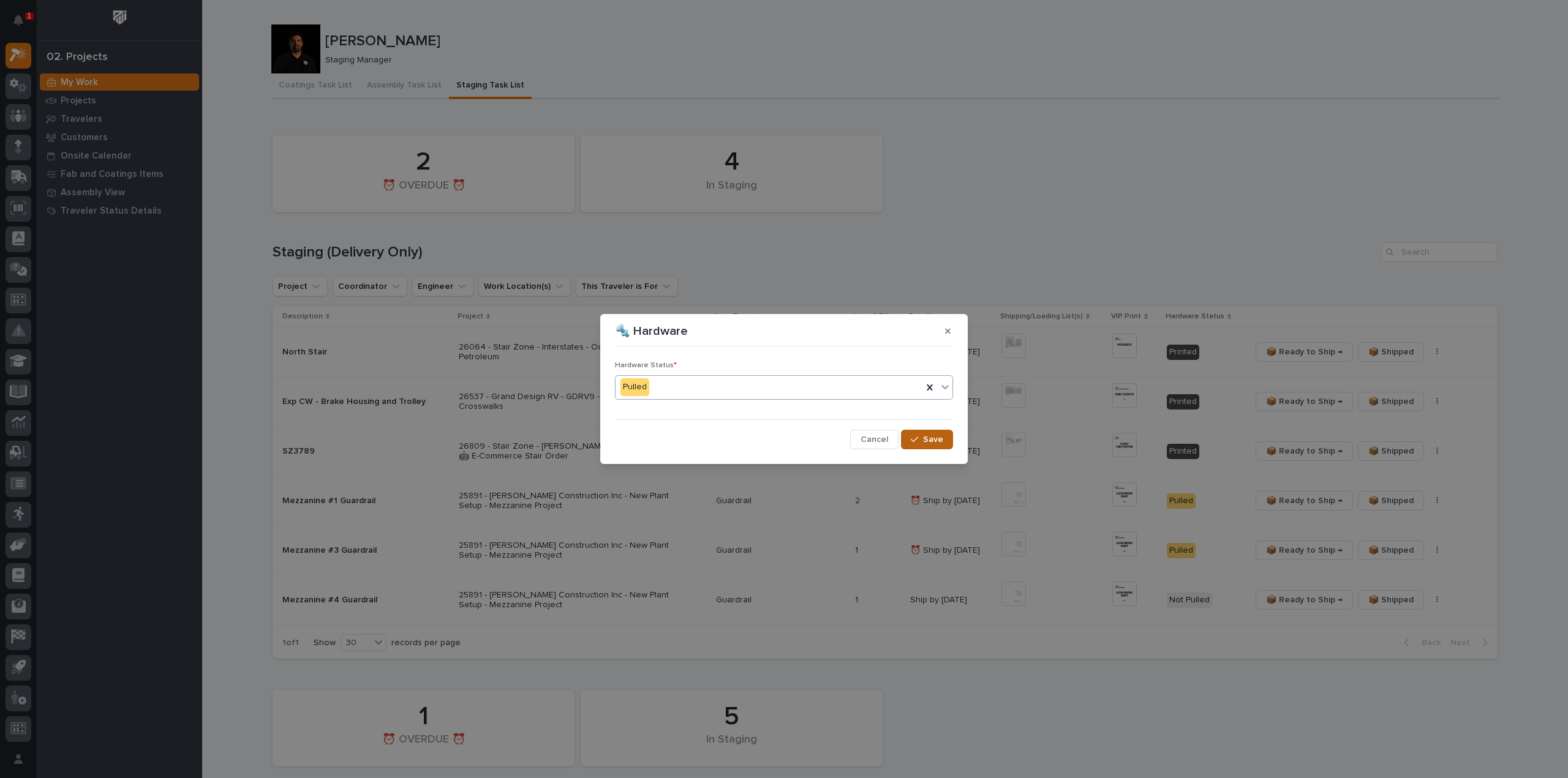
click at [942, 439] on span "Save" at bounding box center [933, 439] width 20 height 11
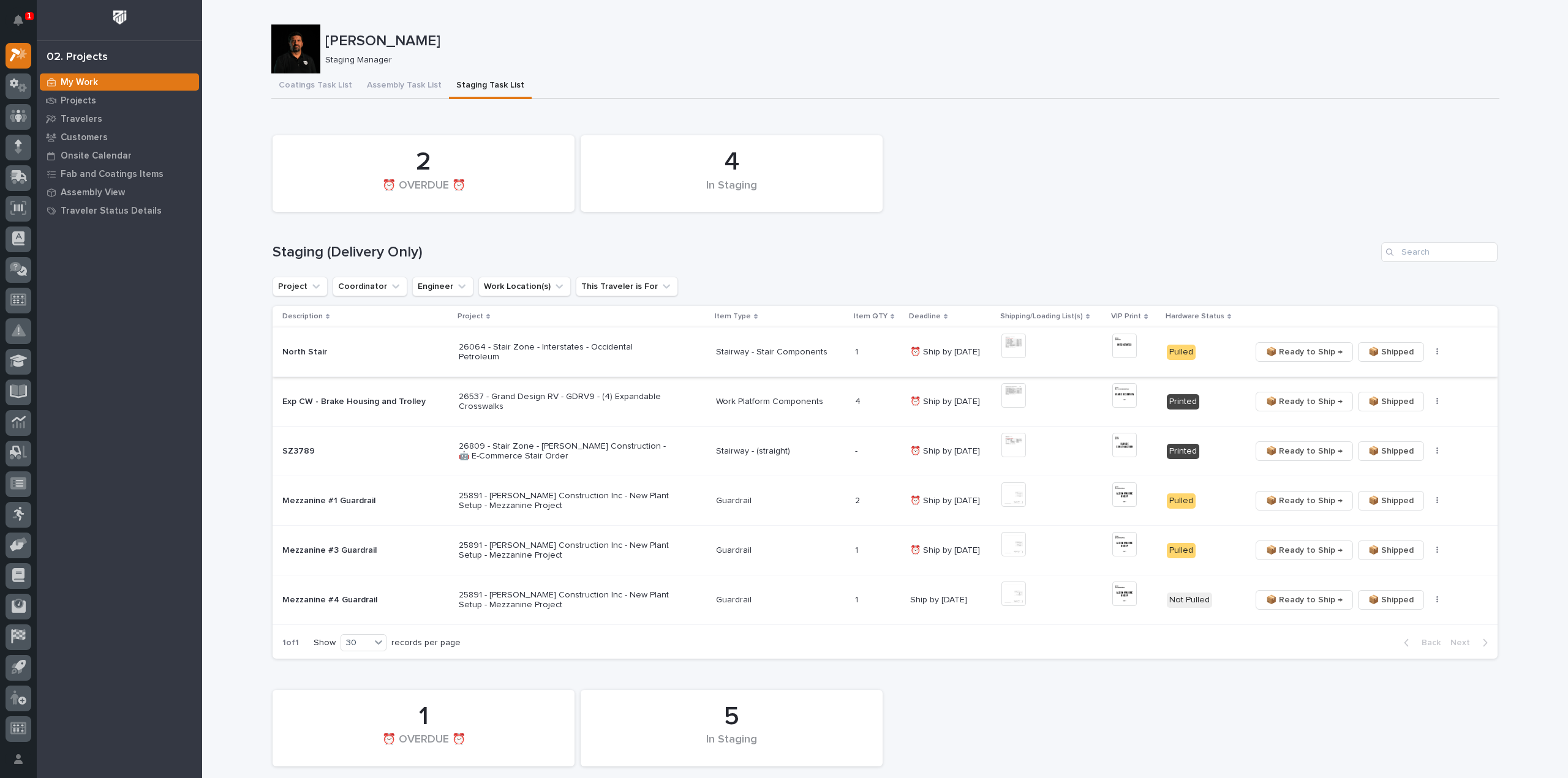
click at [1321, 352] on span "📦 Ready to Ship →" at bounding box center [1304, 352] width 77 height 15
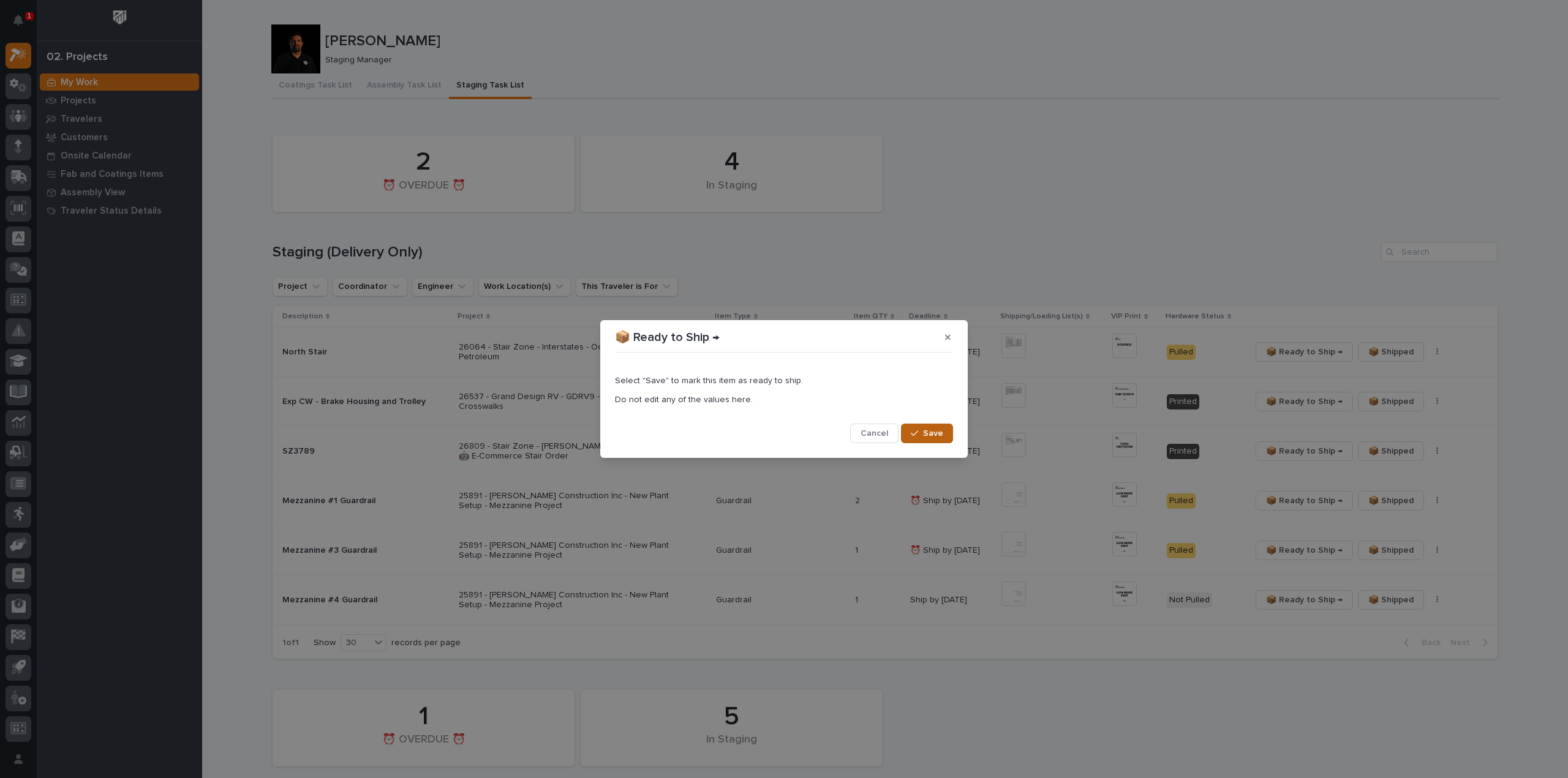
click at [941, 438] on span "Save" at bounding box center [933, 433] width 20 height 11
